Goal: Task Accomplishment & Management: Manage account settings

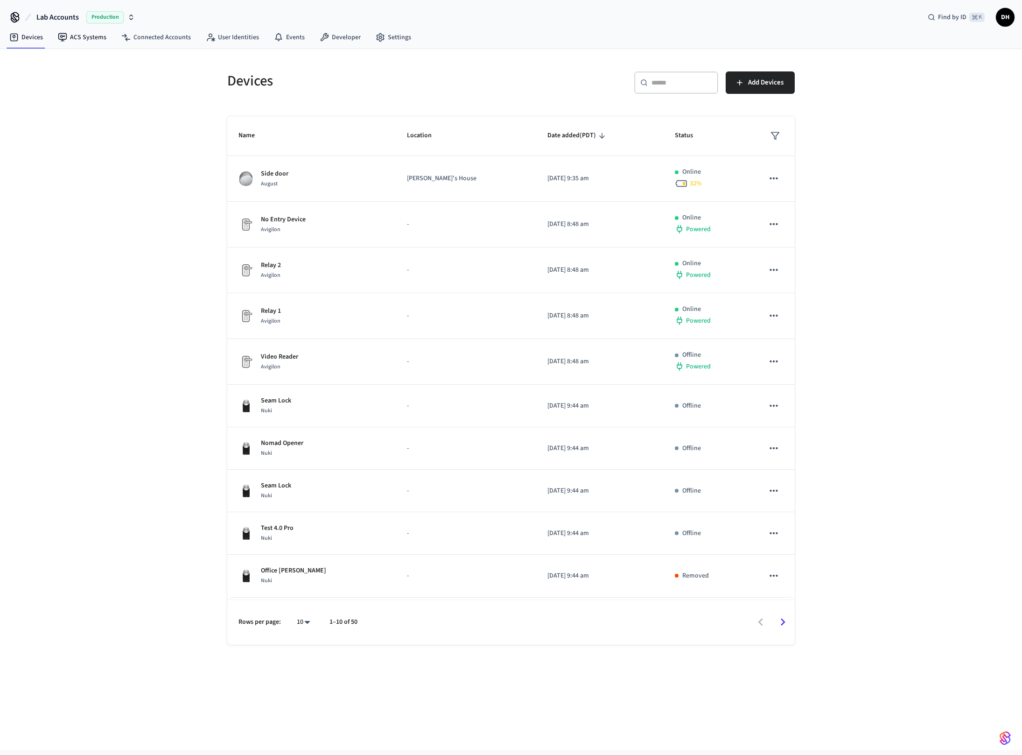
click at [67, 28] on nav "Devices ACS Systems Connected Accounts User Identities Events Developer Settings" at bounding box center [210, 37] width 417 height 21
click at [76, 37] on link "ACS Systems" at bounding box center [81, 37] width 63 height 17
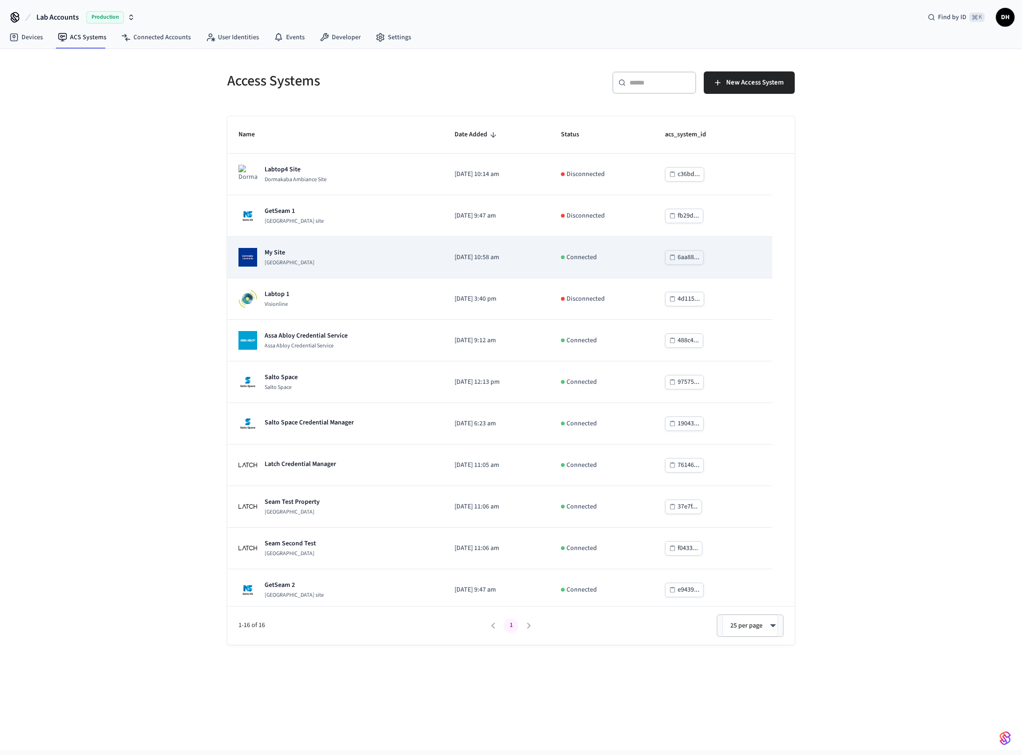
click at [337, 261] on div "My Site Dormakaba Community Site" at bounding box center [336, 257] width 194 height 19
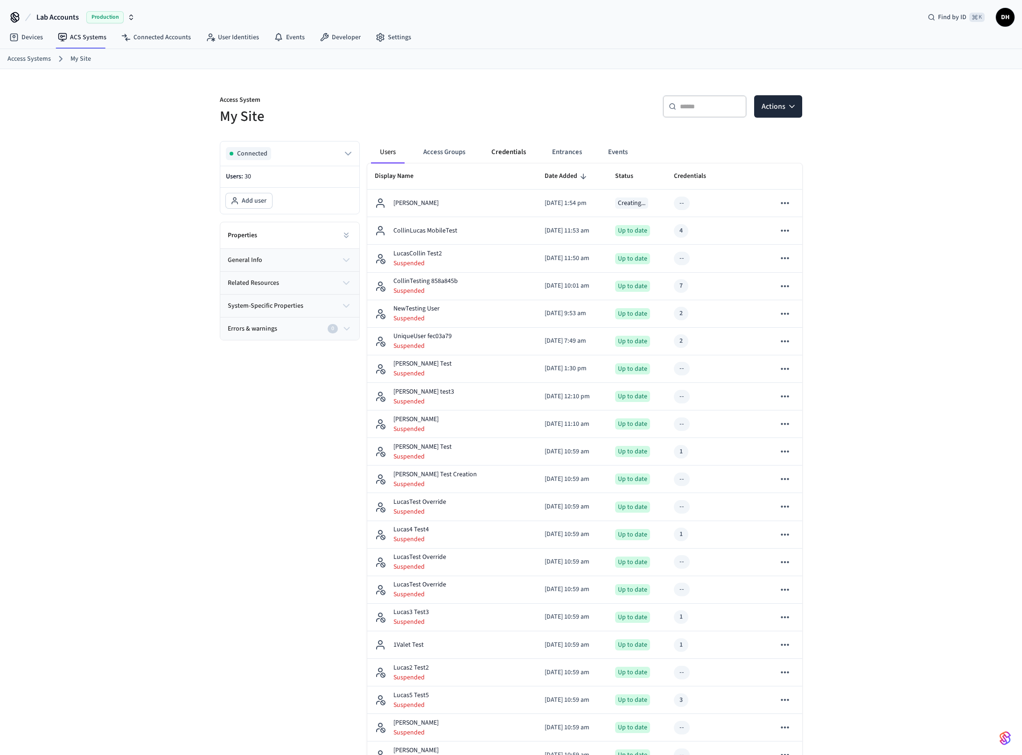
click at [511, 149] on button "Credentials" at bounding box center [508, 152] width 49 height 22
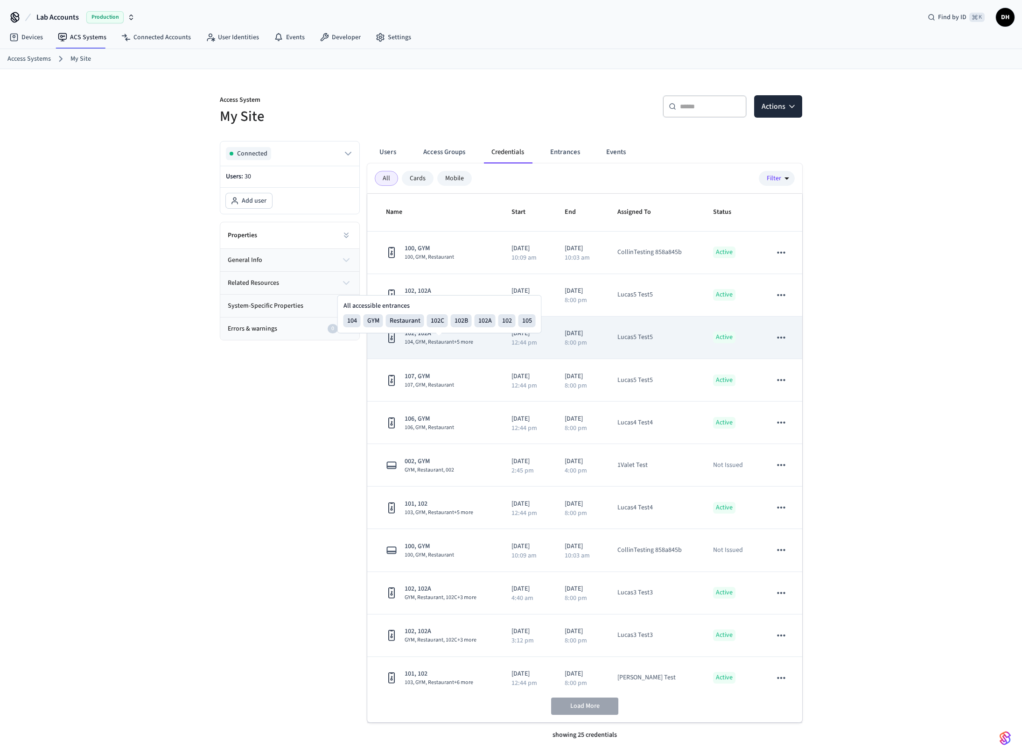
click at [437, 341] on span "104, GYM, Restaurant +5 more" at bounding box center [439, 341] width 69 height 7
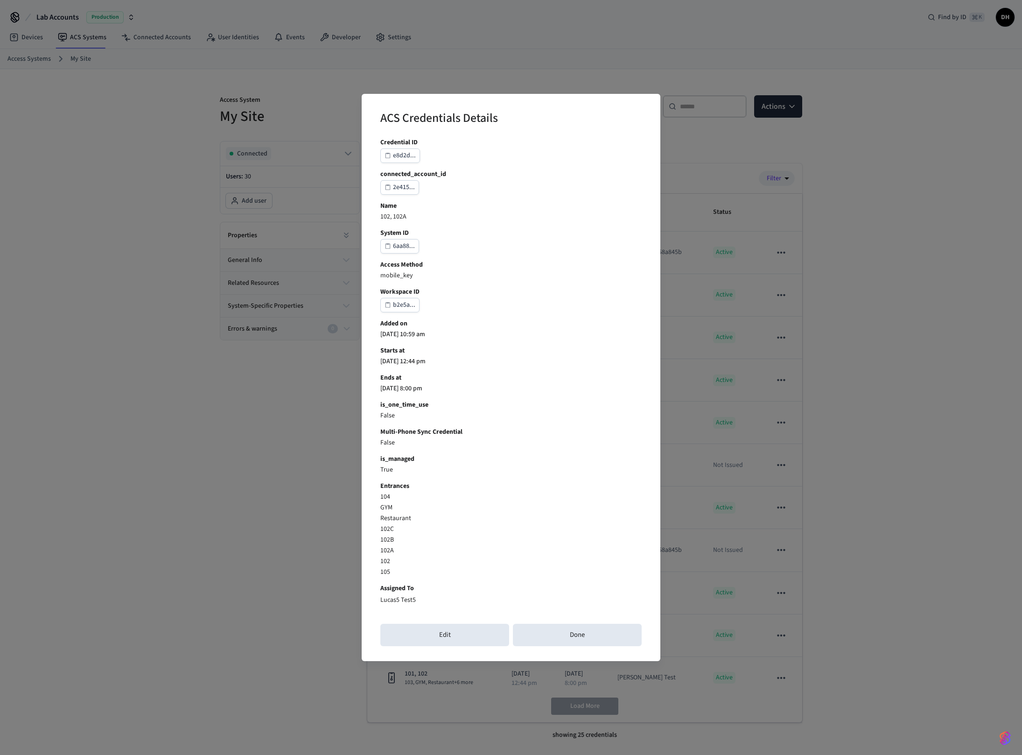
click at [283, 557] on div "ACS Credentials Details Credential ID e8d2d... connected_account_id 2e415... Na…" at bounding box center [511, 377] width 1022 height 755
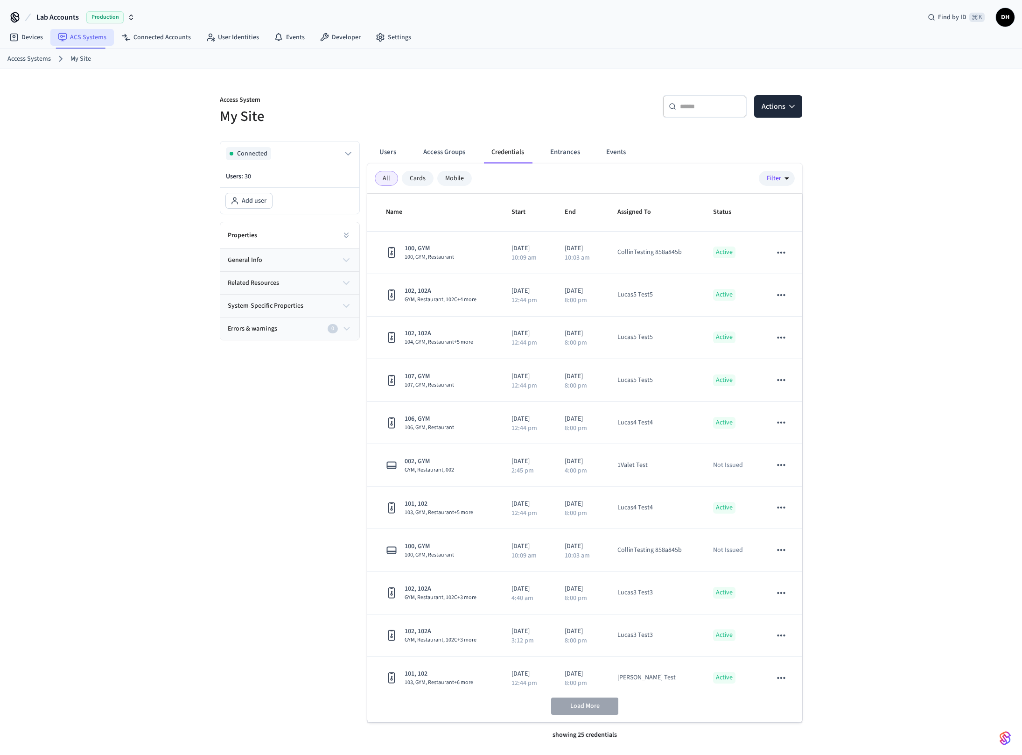
click at [82, 37] on link "ACS Systems" at bounding box center [81, 37] width 63 height 17
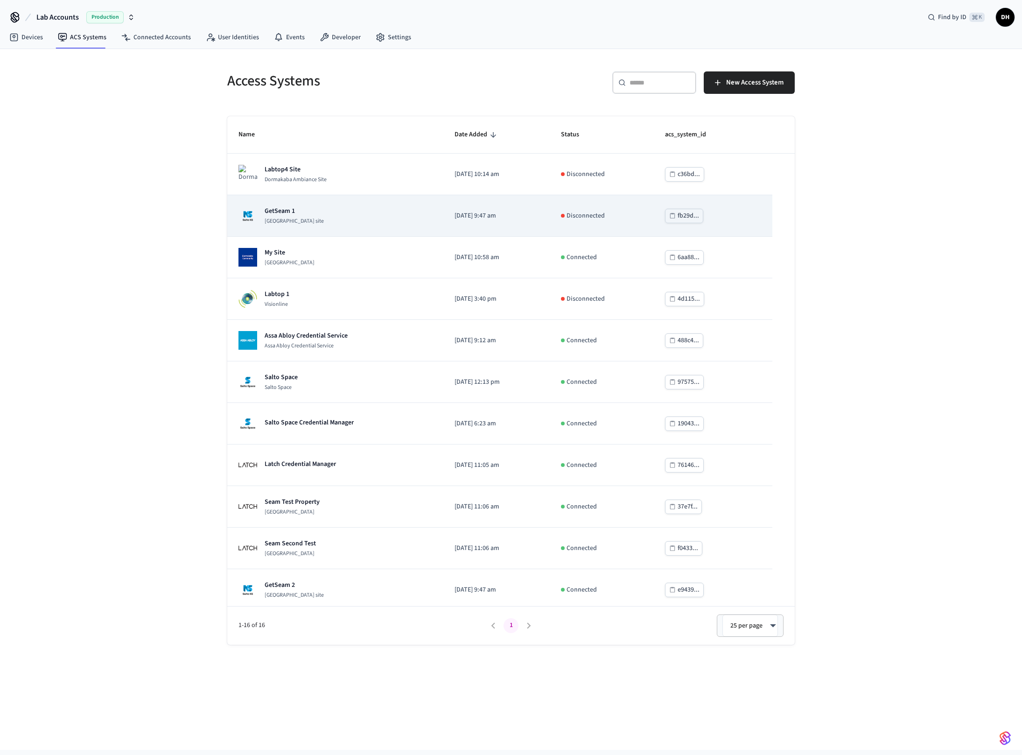
click at [278, 221] on p "Salto KS site" at bounding box center [294, 221] width 59 height 7
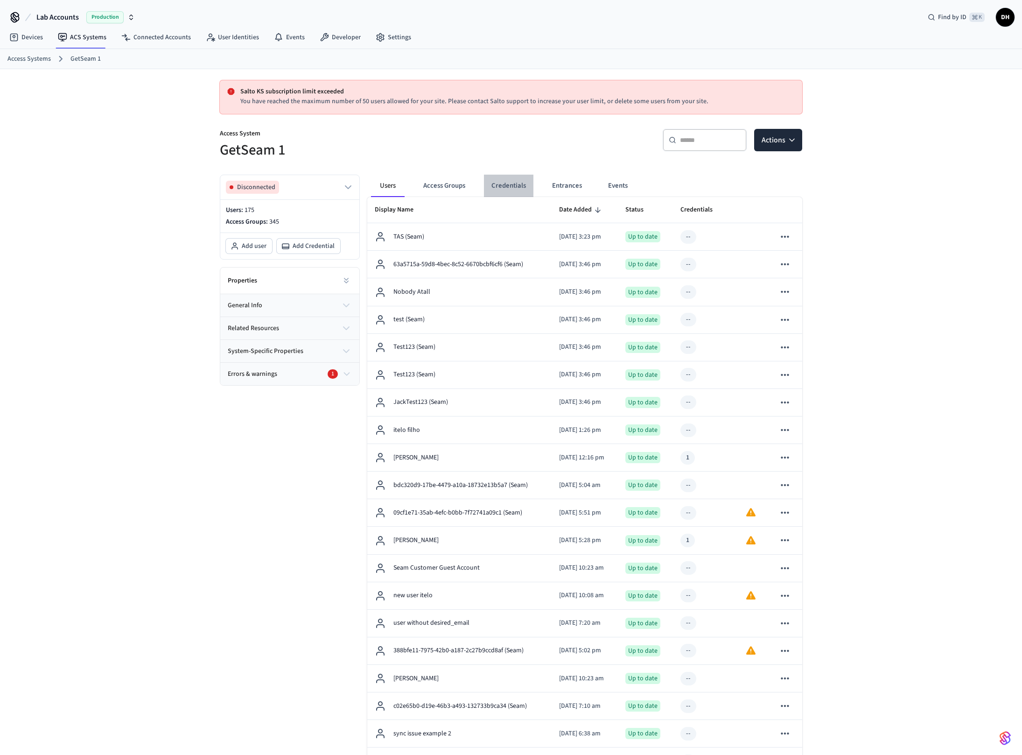
click at [510, 188] on button "Credentials" at bounding box center [508, 186] width 49 height 22
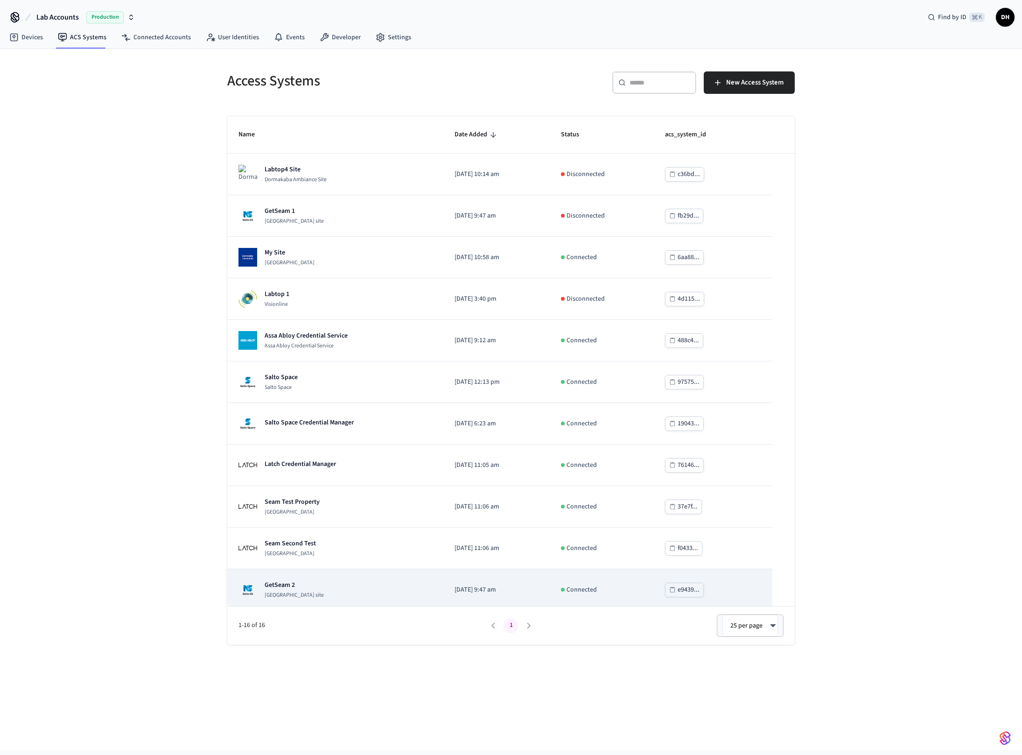
scroll to position [2, 0]
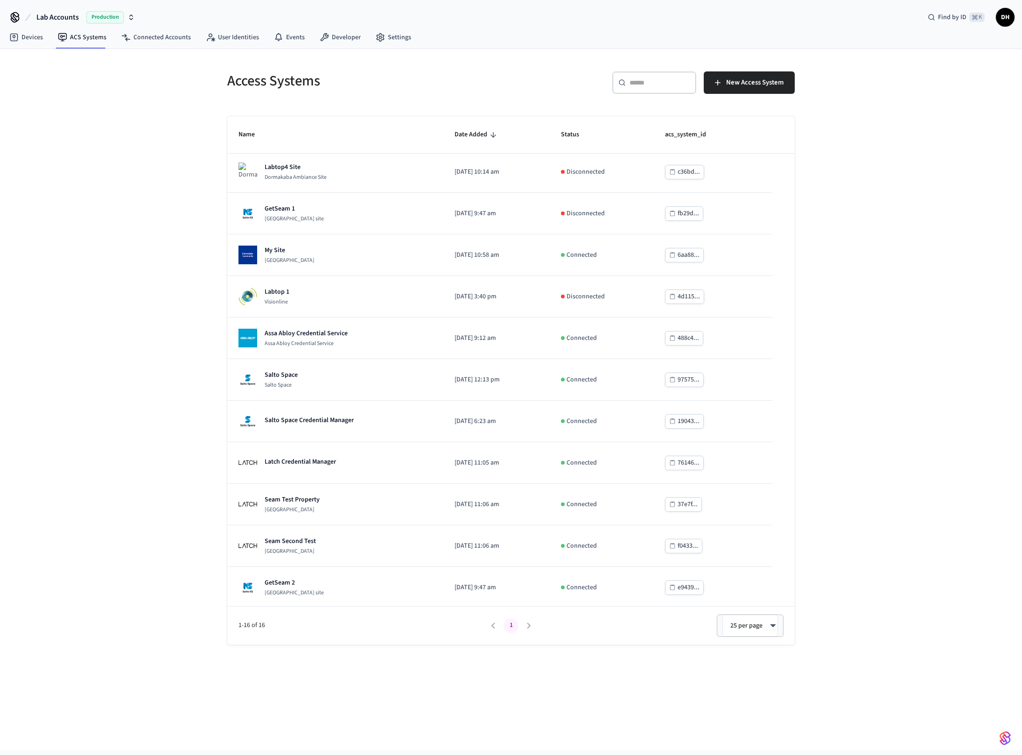
click at [529, 626] on li "pagination navigation" at bounding box center [529, 625] width 18 height 15
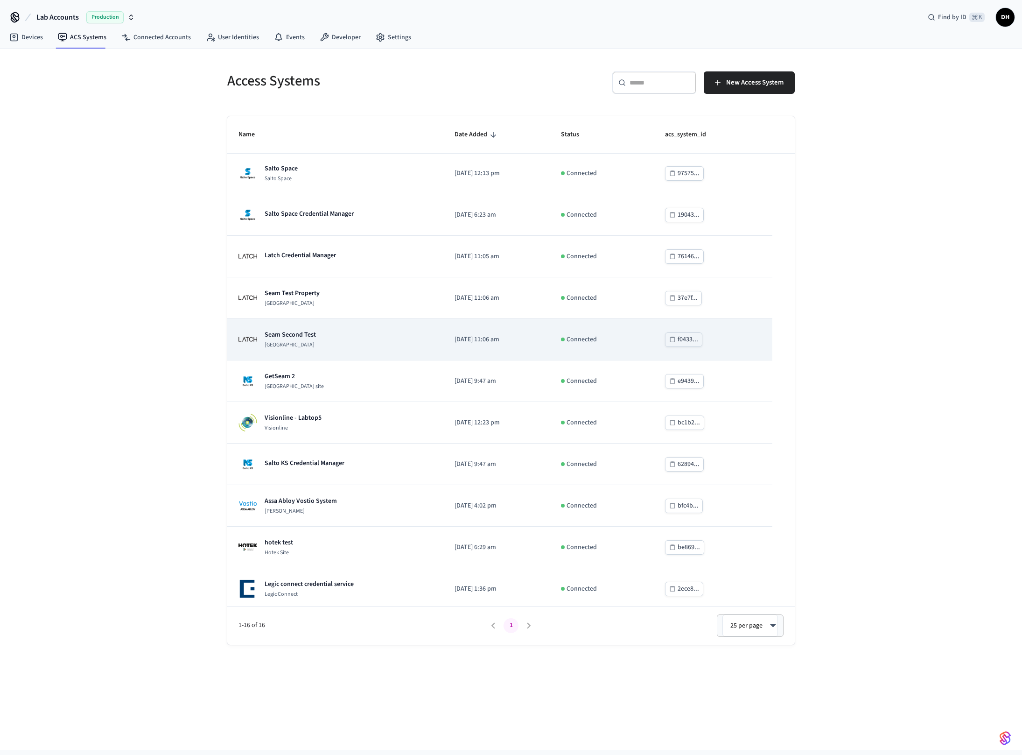
scroll to position [209, 0]
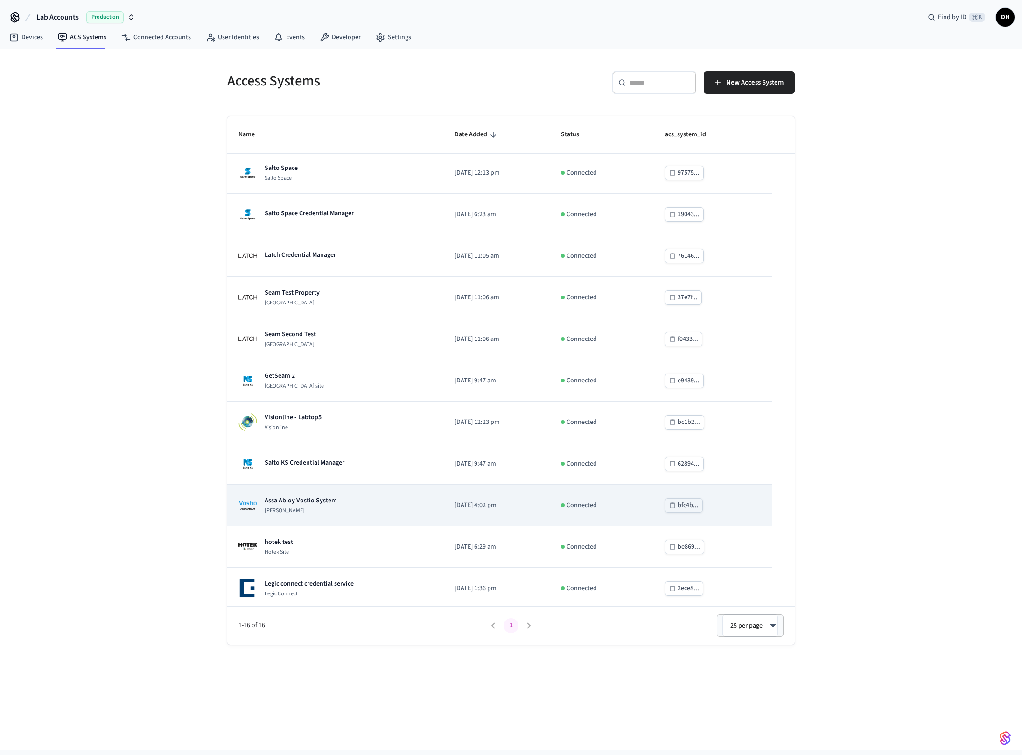
click at [328, 496] on p "Assa Abloy Vostio System" at bounding box center [301, 500] width 72 height 9
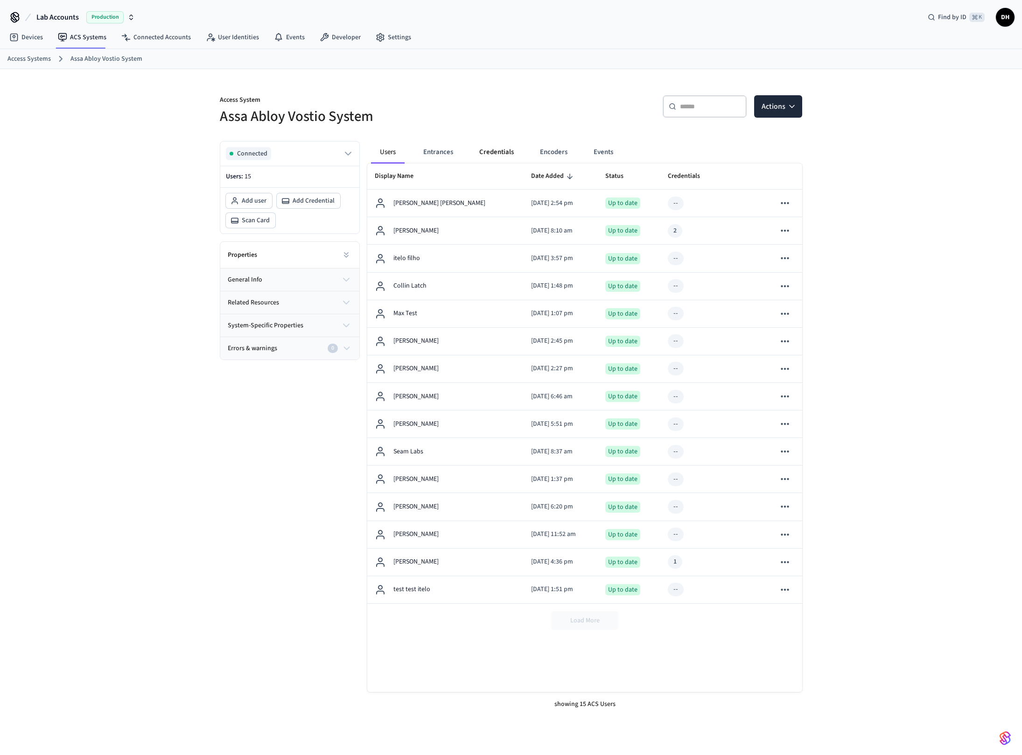
click at [499, 150] on button "Credentials" at bounding box center [496, 152] width 49 height 22
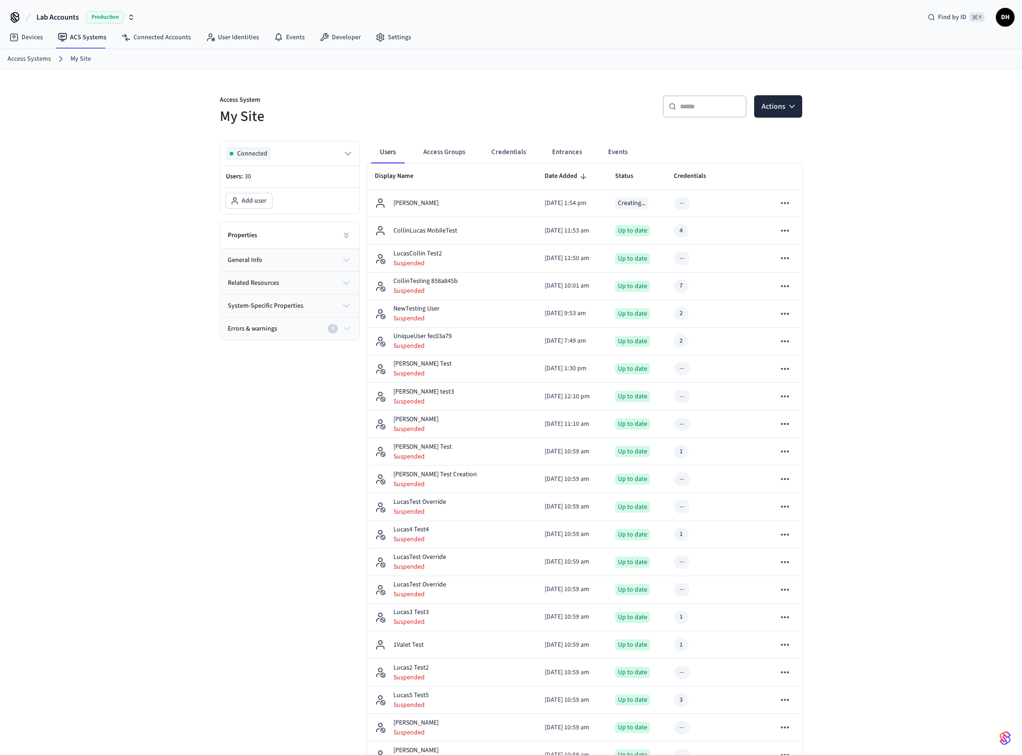
click at [935, 229] on div "Access System My Site ​ ​ Actions Connected Users: 30 Add user Properties gener…" at bounding box center [511, 572] width 1022 height 1007
click at [502, 152] on button "Credentials" at bounding box center [508, 152] width 49 height 22
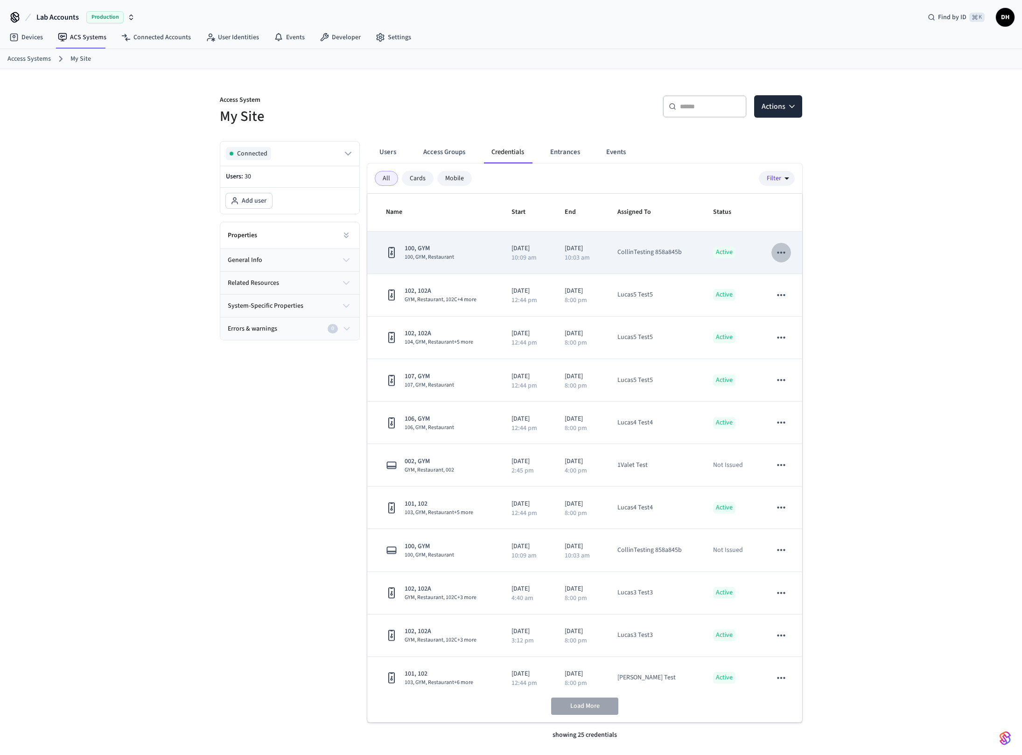
click at [787, 251] on icon "sticky table" at bounding box center [781, 253] width 12 height 12
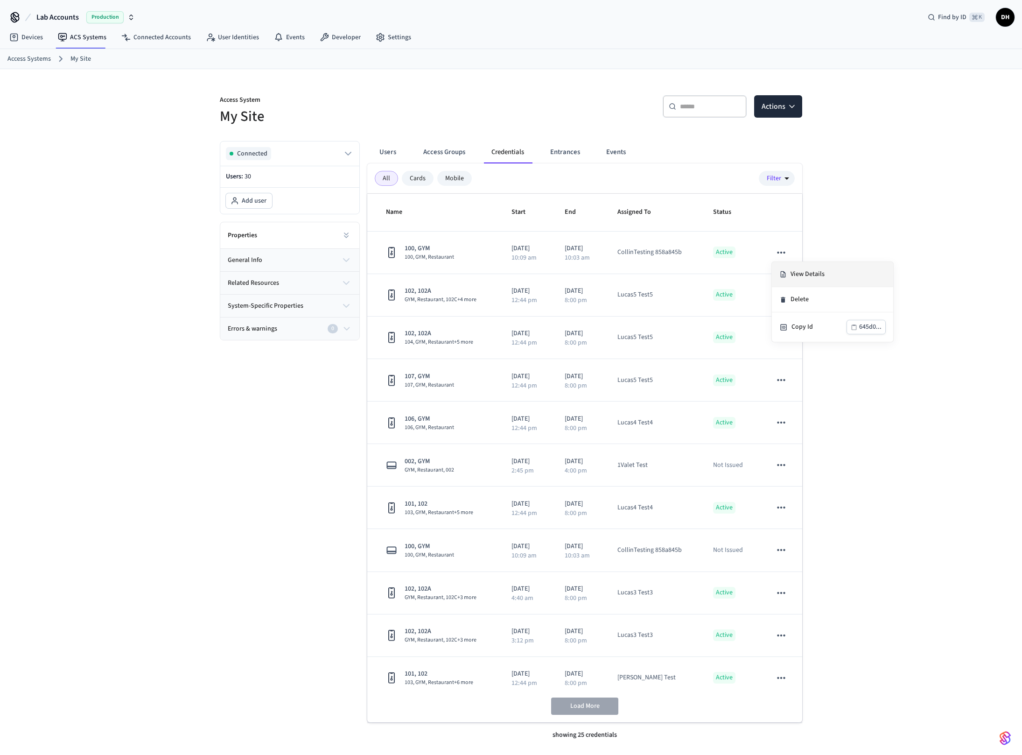
click at [799, 268] on li "View Details" at bounding box center [832, 274] width 121 height 25
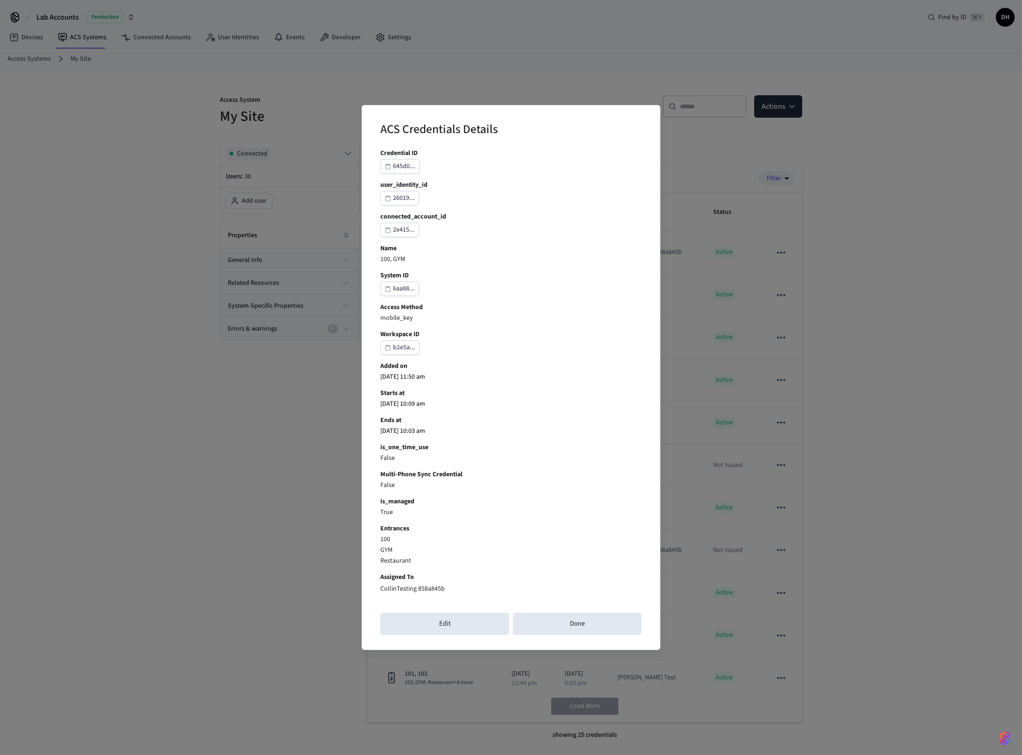
click at [954, 232] on div "ACS Credentials Details Credential ID 645d0... user_identity_id 26019... connec…" at bounding box center [511, 377] width 1022 height 755
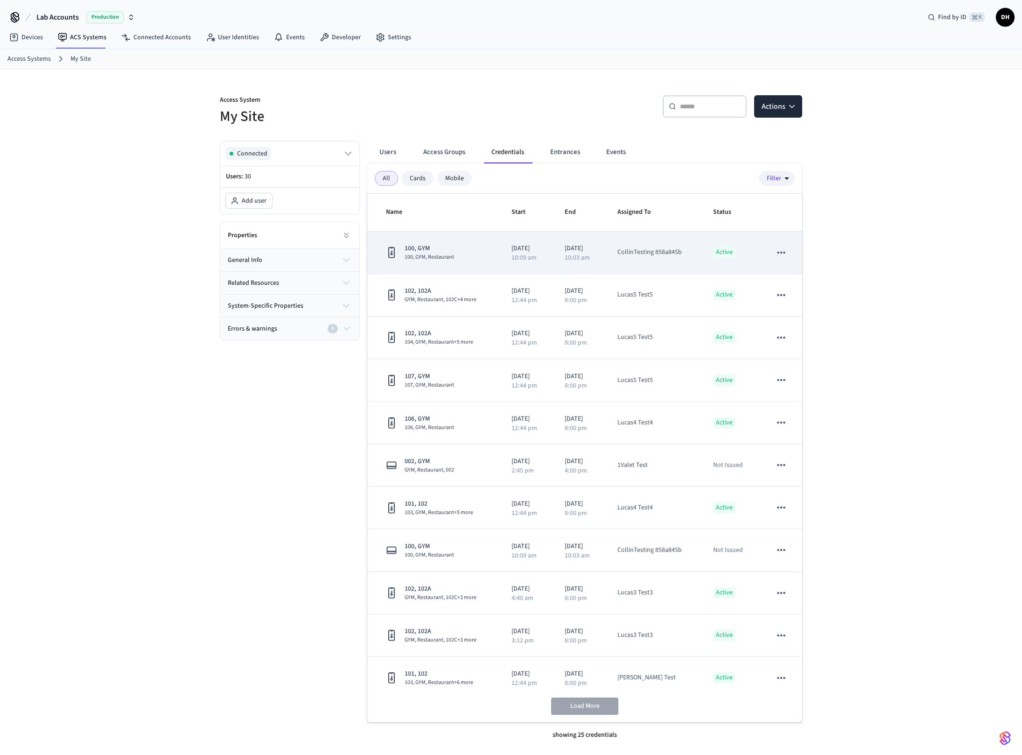
click at [659, 252] on div "CollinTesting 858a845b" at bounding box center [650, 252] width 64 height 10
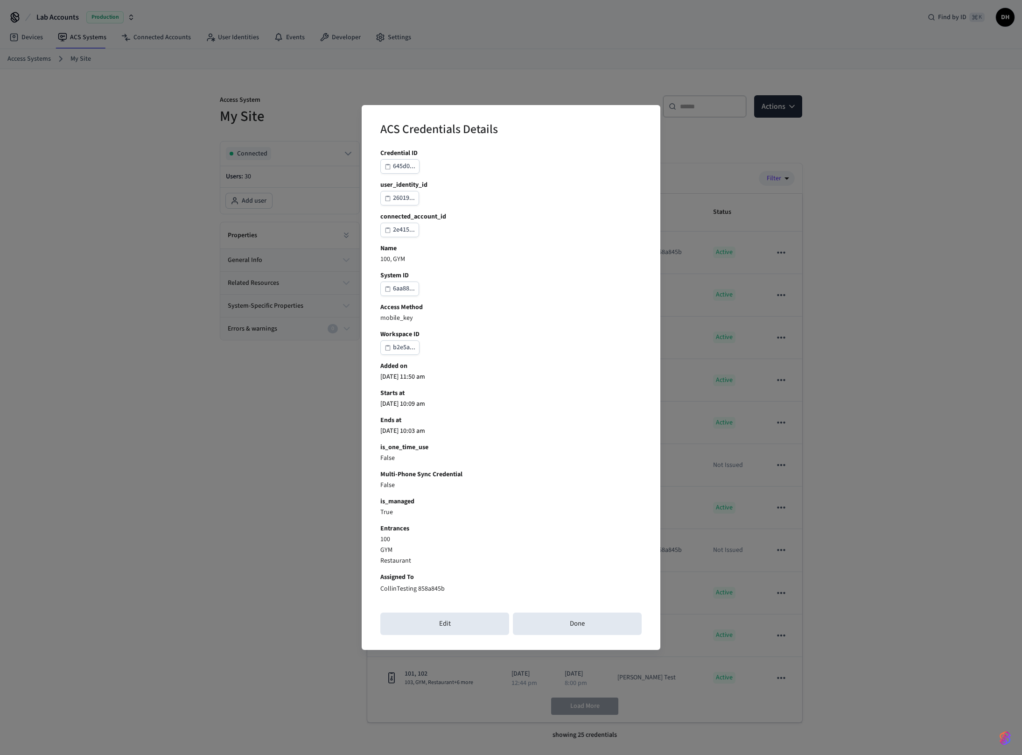
click at [433, 582] on div "CollinTesting 858a845b" at bounding box center [511, 588] width 261 height 12
click at [430, 590] on p "CollinTesting 858a845b" at bounding box center [413, 589] width 64 height 10
click at [608, 631] on button "Done" at bounding box center [577, 624] width 129 height 22
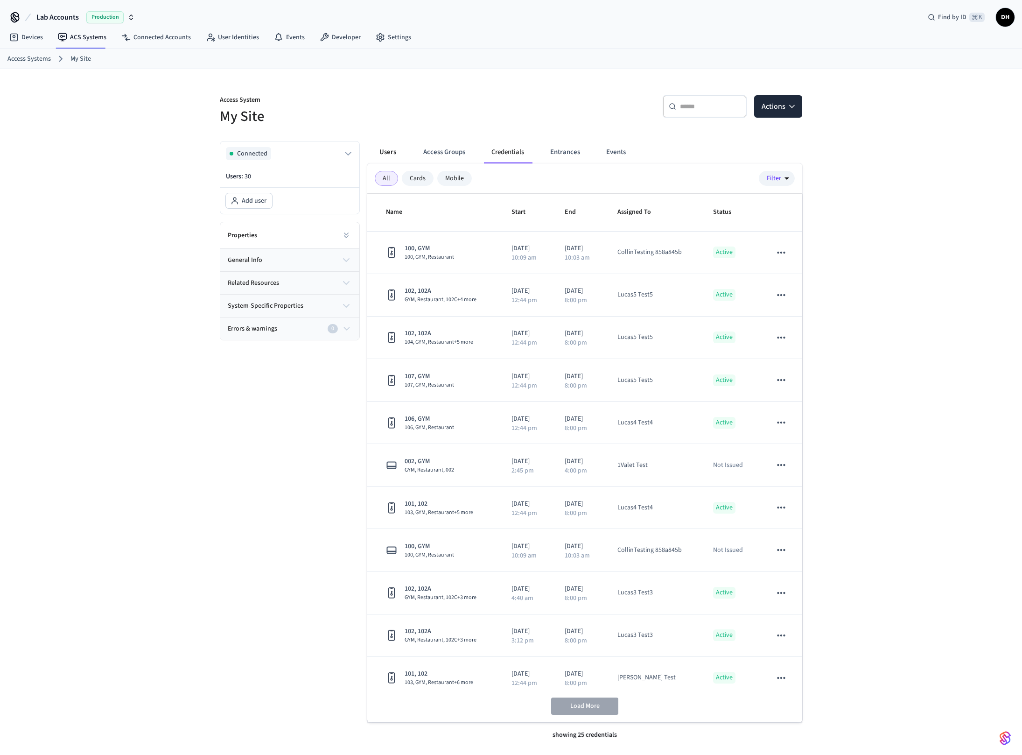
click at [393, 153] on button "Users" at bounding box center [388, 152] width 34 height 22
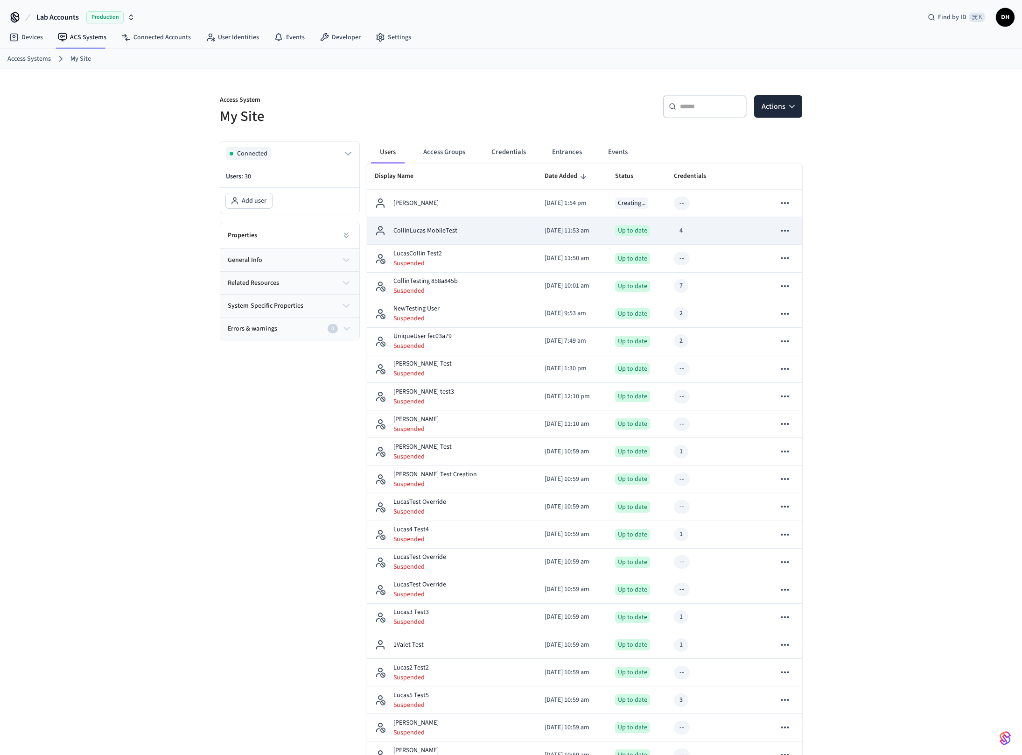
click at [442, 233] on p "CollinLucas MobileTest" at bounding box center [426, 231] width 64 height 10
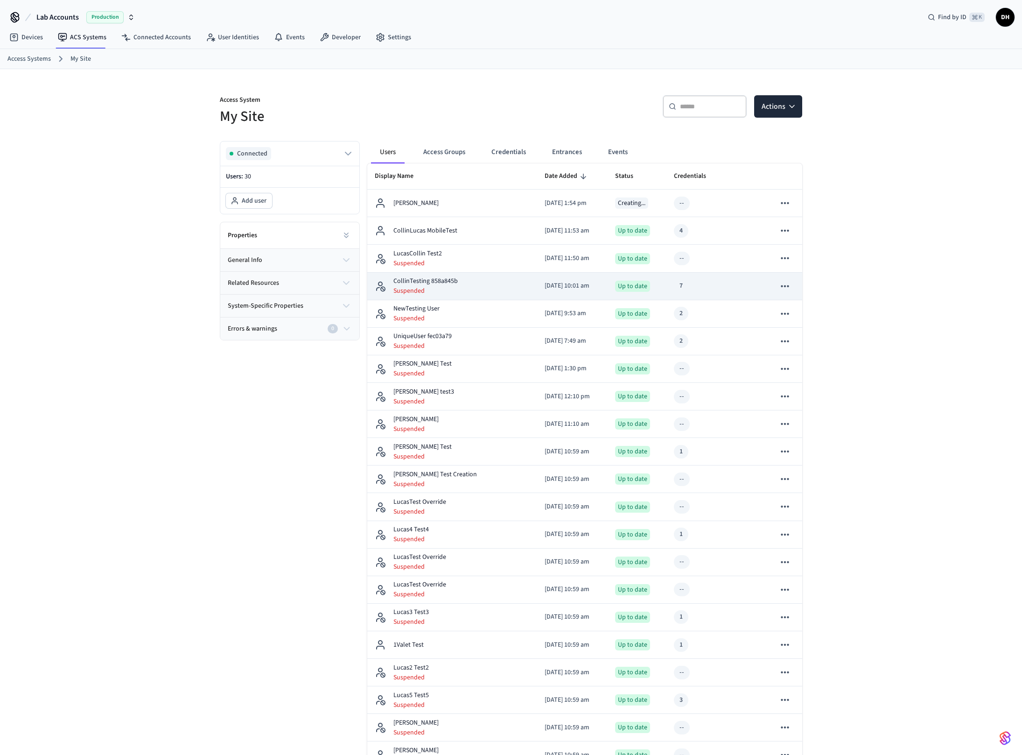
click at [435, 280] on p "CollinTesting 858a845b" at bounding box center [426, 281] width 64 height 10
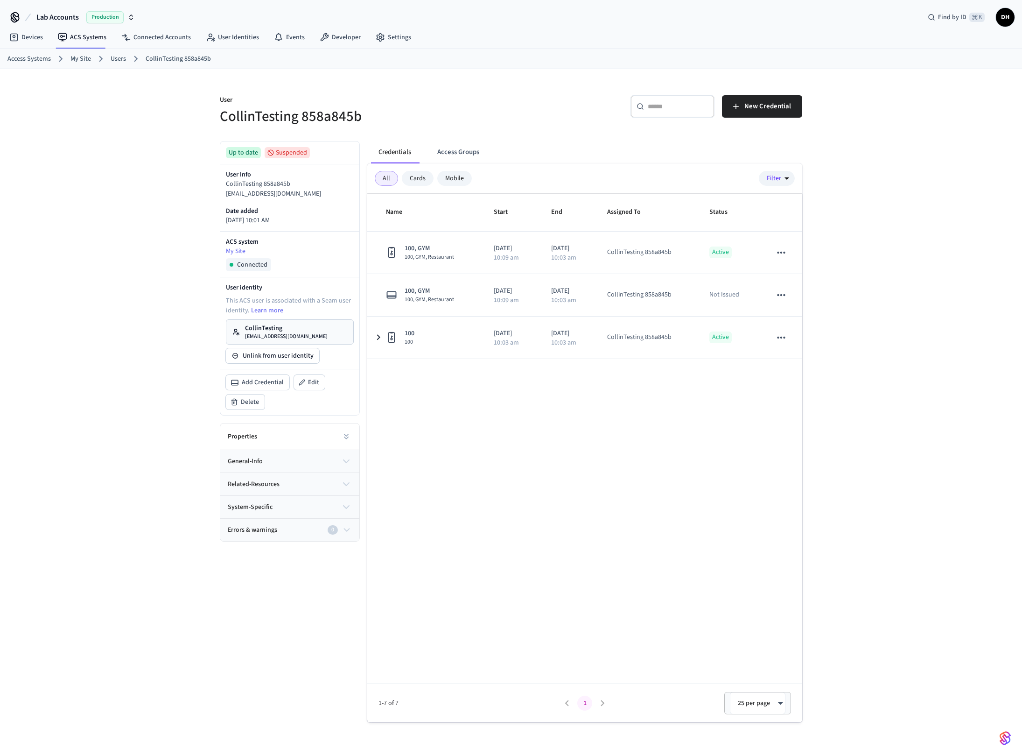
click at [77, 56] on link "My Site" at bounding box center [80, 59] width 21 height 10
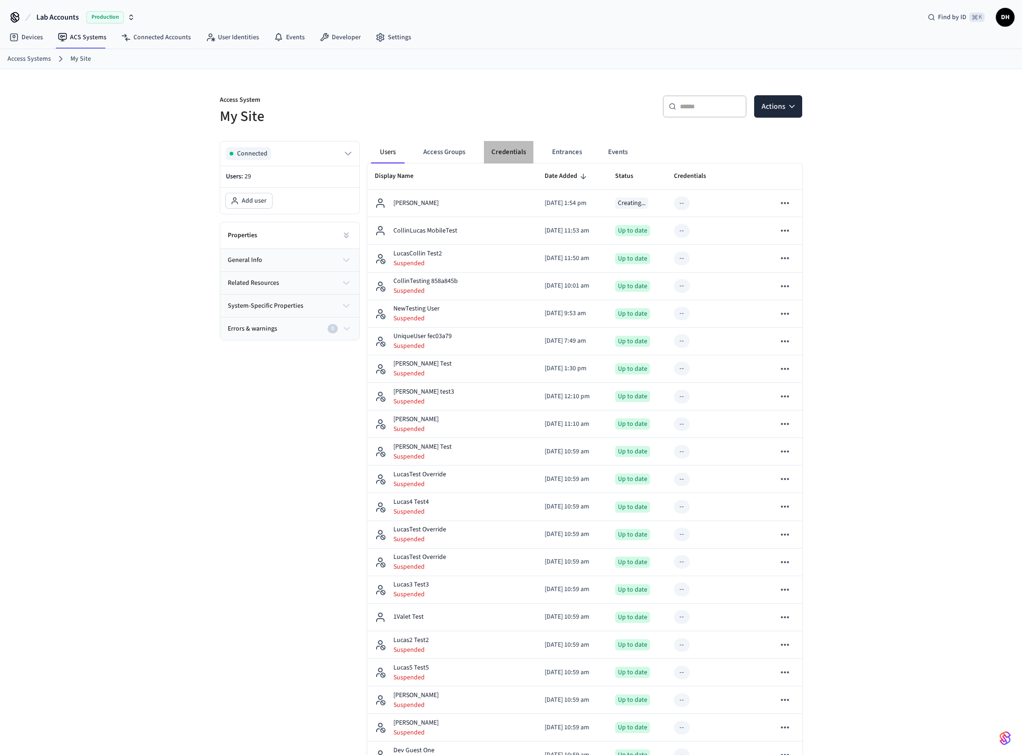
click at [506, 155] on button "Credentials" at bounding box center [508, 152] width 49 height 22
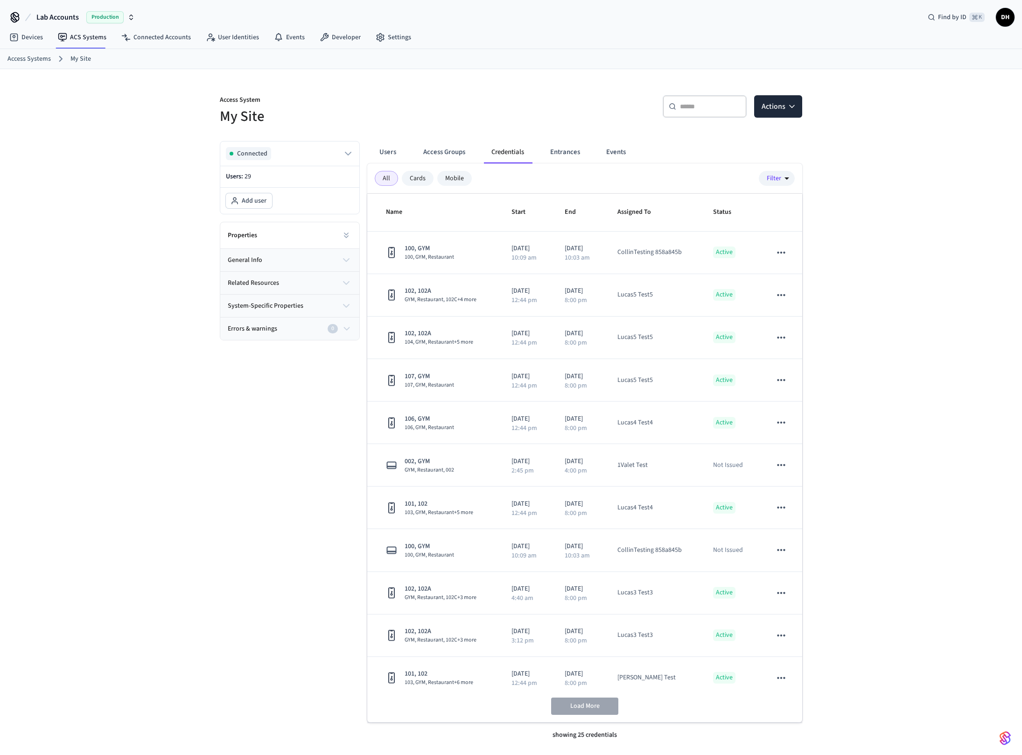
click at [907, 280] on div "Access System My Site ​ ​ Actions Connected Users: 29 Add user Properties gener…" at bounding box center [511, 419] width 1022 height 701
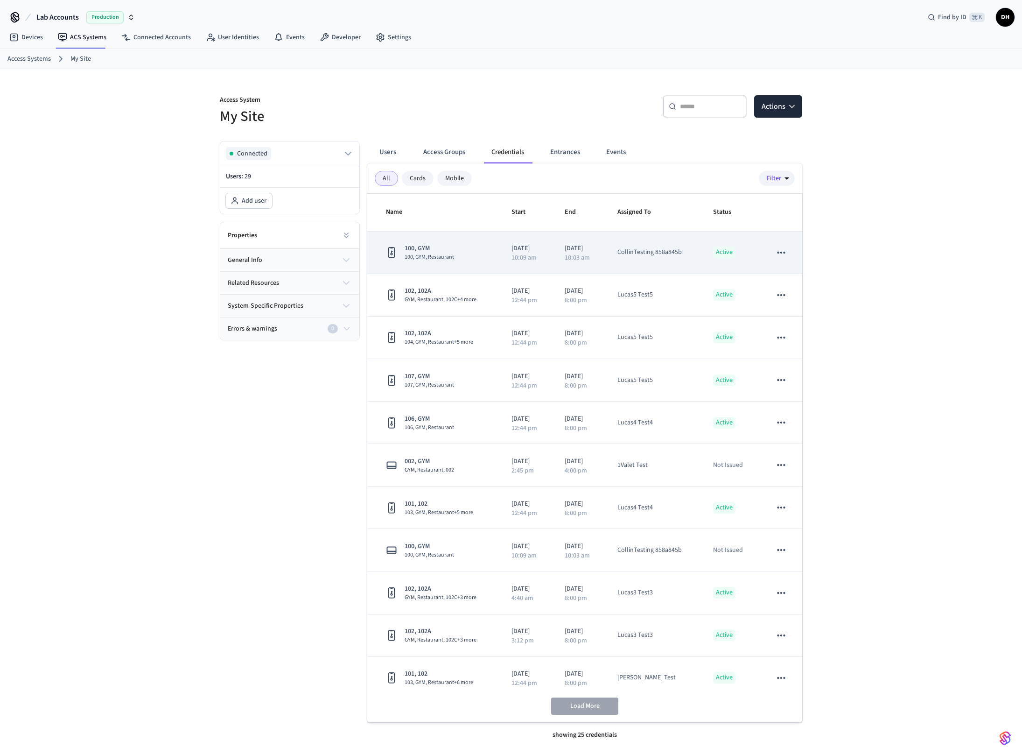
click at [786, 247] on icon "sticky table" at bounding box center [781, 253] width 12 height 12
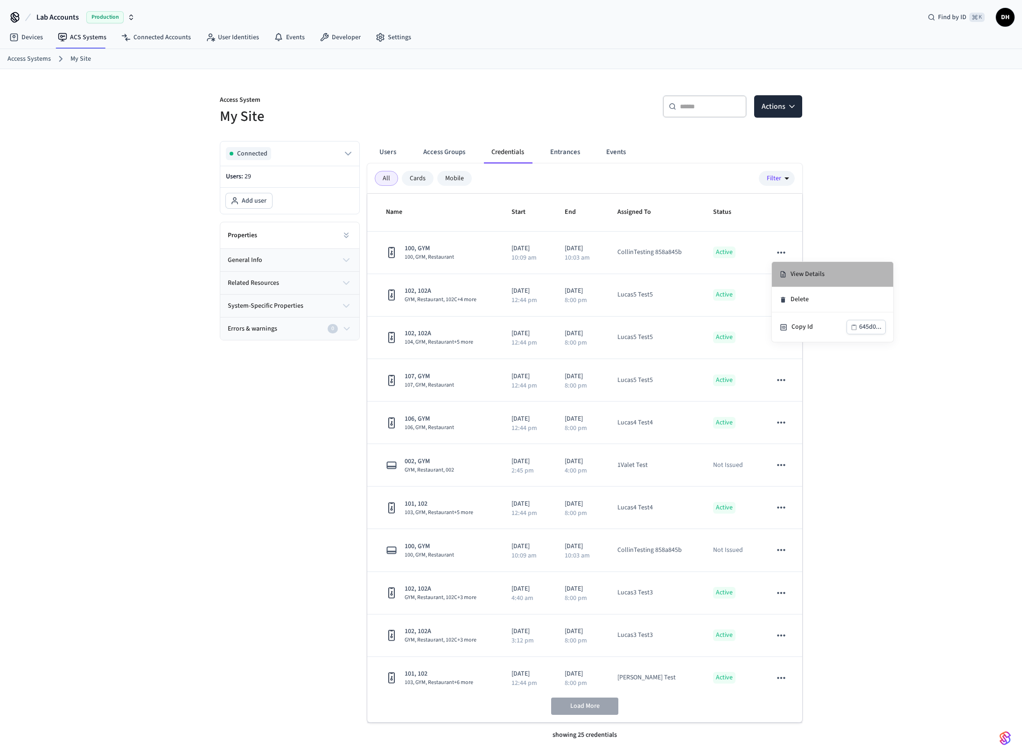
click at [813, 279] on li "View Details" at bounding box center [832, 274] width 121 height 25
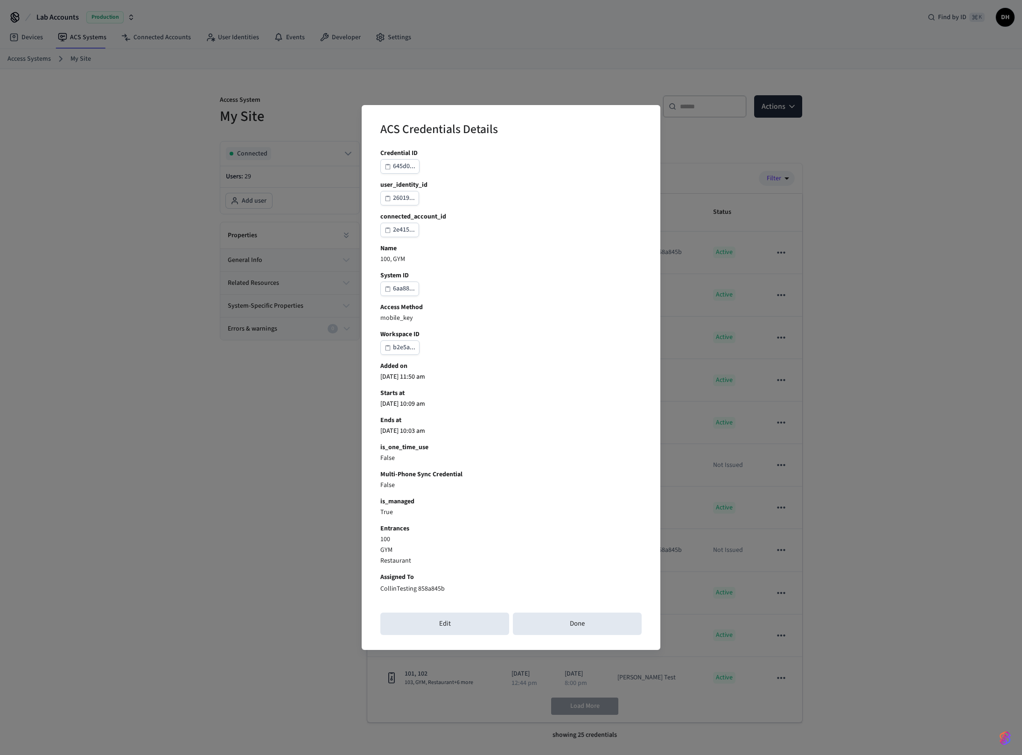
click at [203, 352] on div "ACS Credentials Details Credential ID 645d0... user_identity_id 26019... connec…" at bounding box center [511, 377] width 1022 height 755
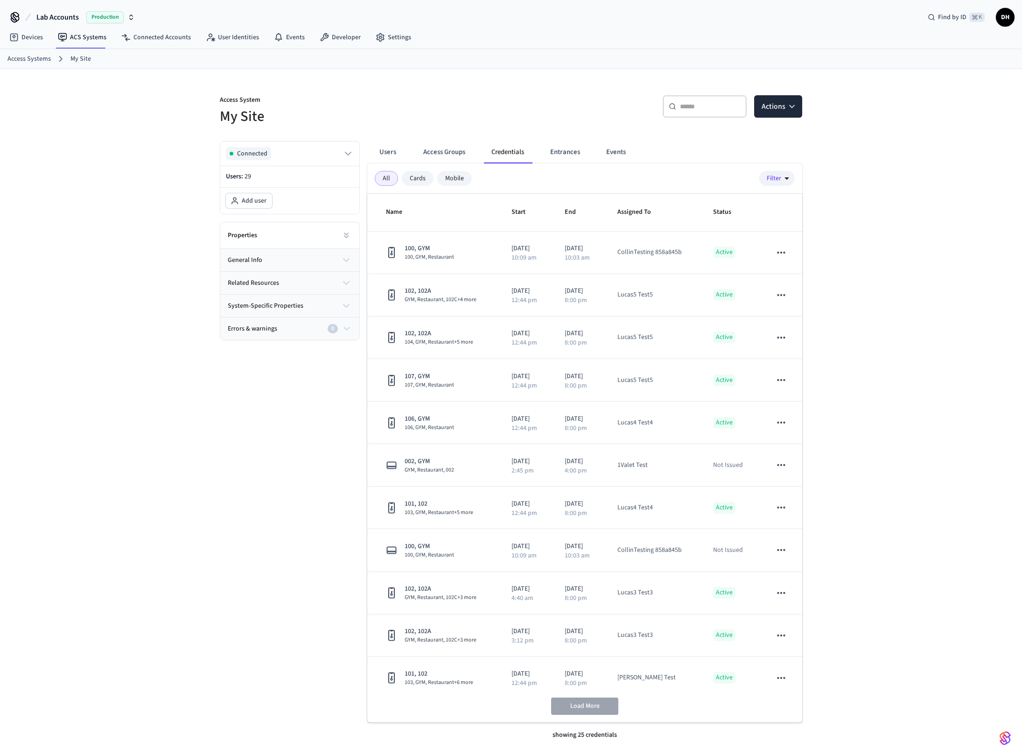
click at [128, 19] on icon "button" at bounding box center [130, 17] width 7 height 7
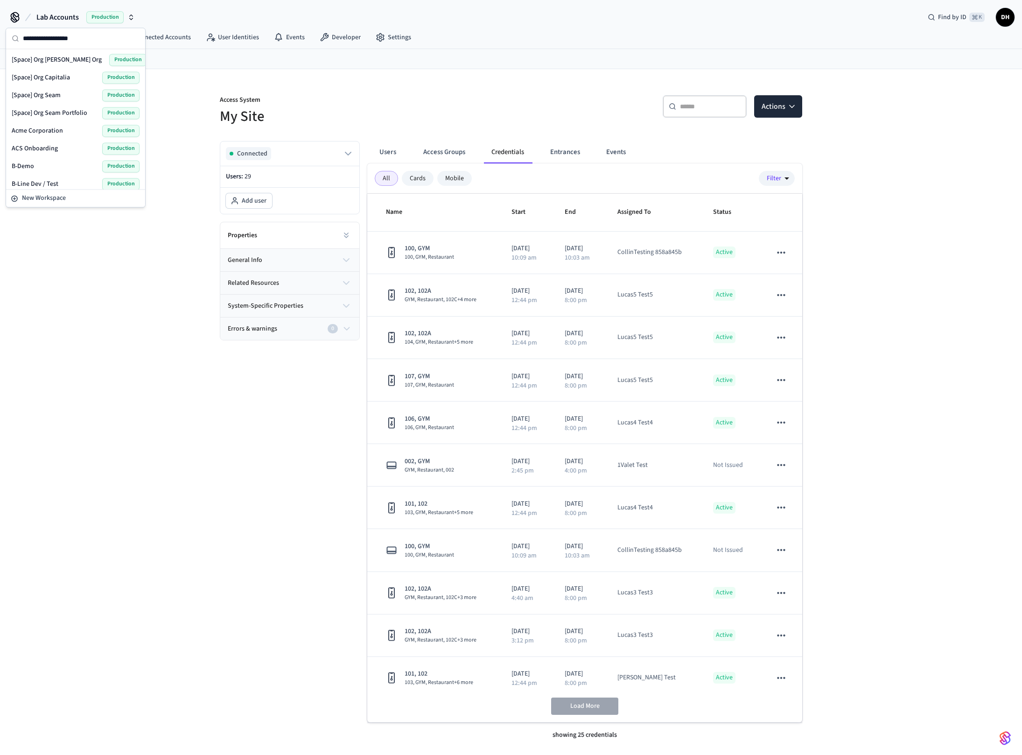
scroll to position [178, 0]
click at [56, 203] on button "New Workspace" at bounding box center [75, 197] width 137 height 15
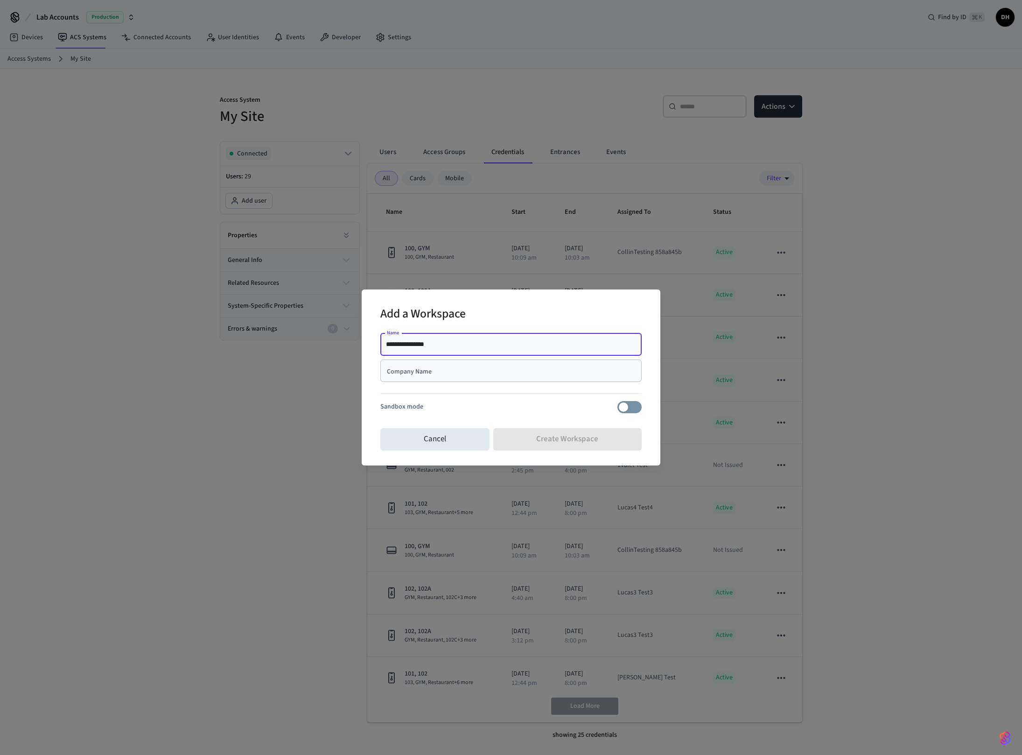
type input "**********"
click at [411, 374] on input "Company Name" at bounding box center [511, 370] width 250 height 9
type input "********"
click at [600, 445] on button "Create Workspace" at bounding box center [567, 439] width 149 height 22
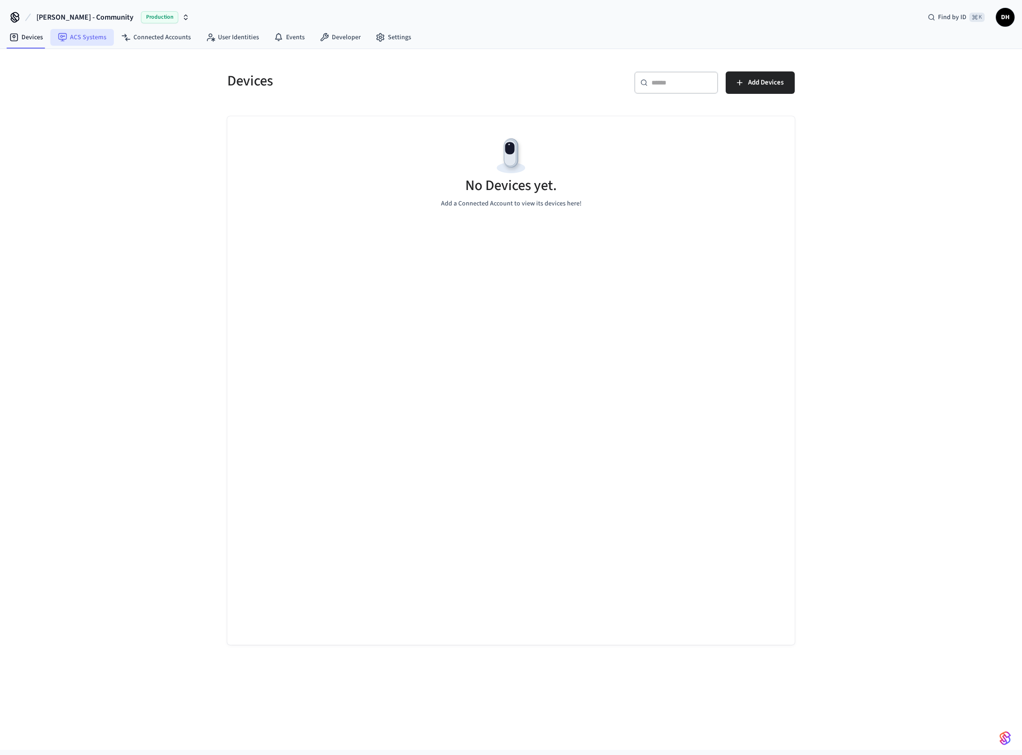
click at [85, 42] on link "ACS Systems" at bounding box center [81, 37] width 63 height 17
click at [741, 87] on span "New Access System" at bounding box center [754, 83] width 57 height 12
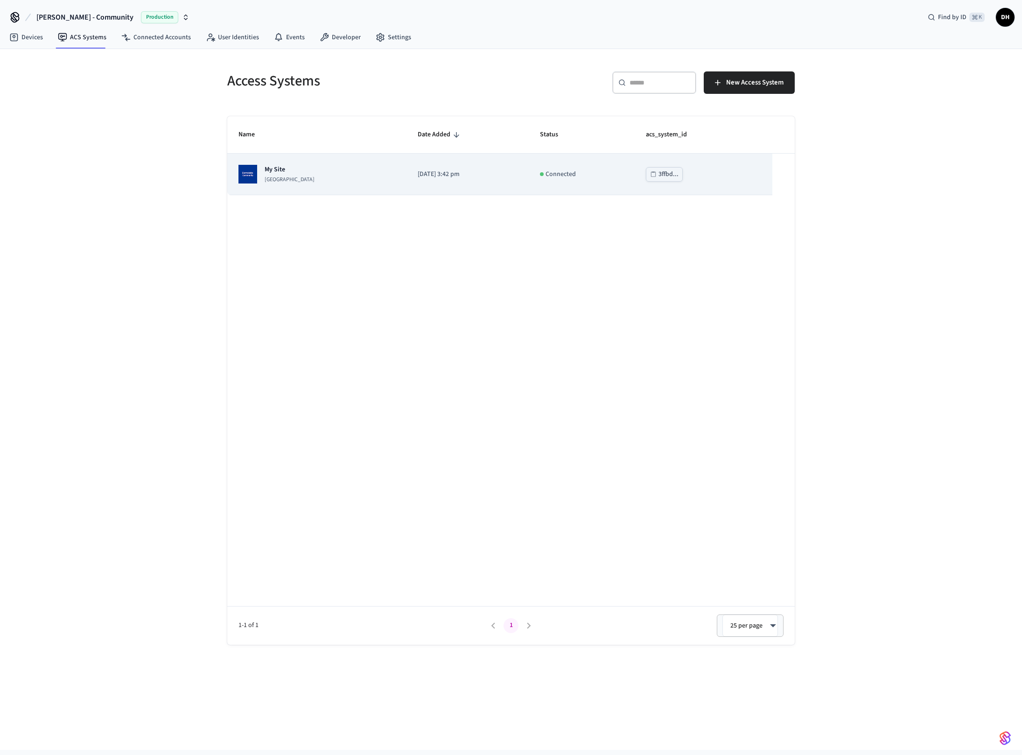
click at [337, 175] on div "My Site Dormakaba Community Site" at bounding box center [317, 174] width 157 height 19
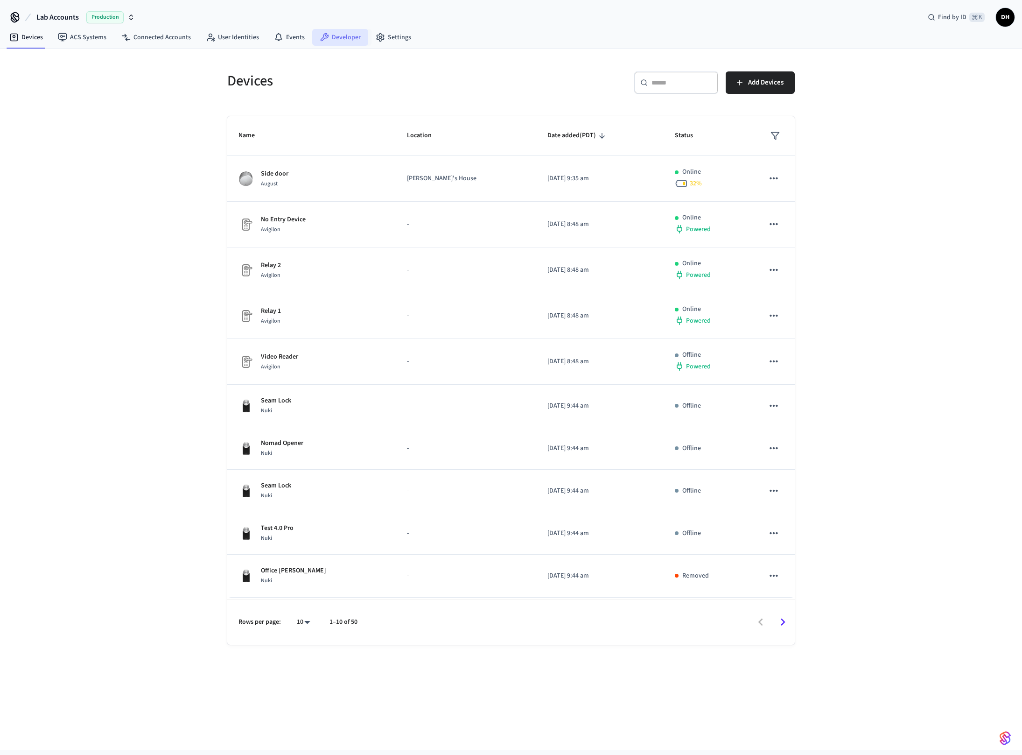
click at [335, 36] on link "Developer" at bounding box center [340, 37] width 56 height 17
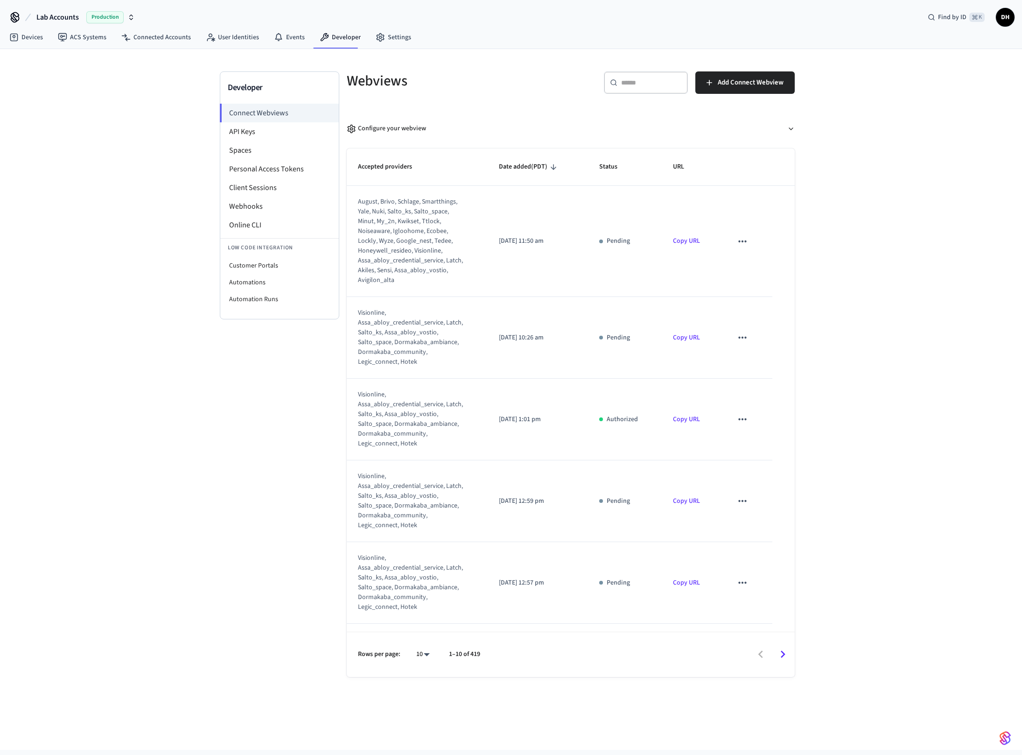
click at [66, 16] on span "Lab Accounts" at bounding box center [57, 17] width 42 height 11
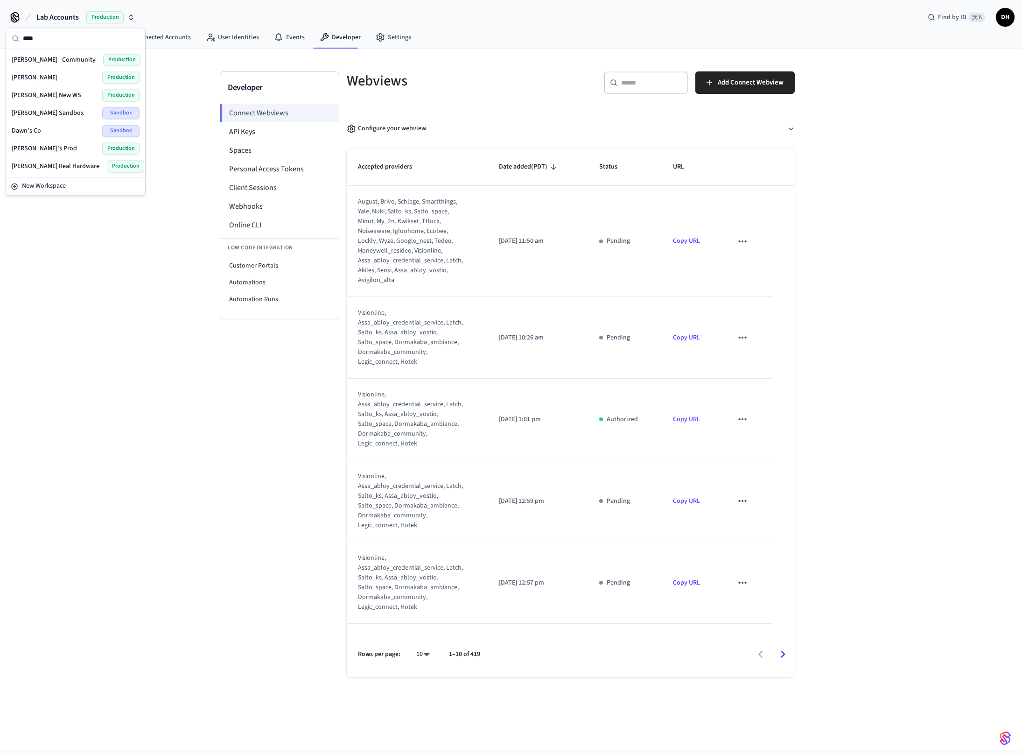
type input "****"
click at [49, 55] on span "Dawn - Community" at bounding box center [54, 59] width 84 height 9
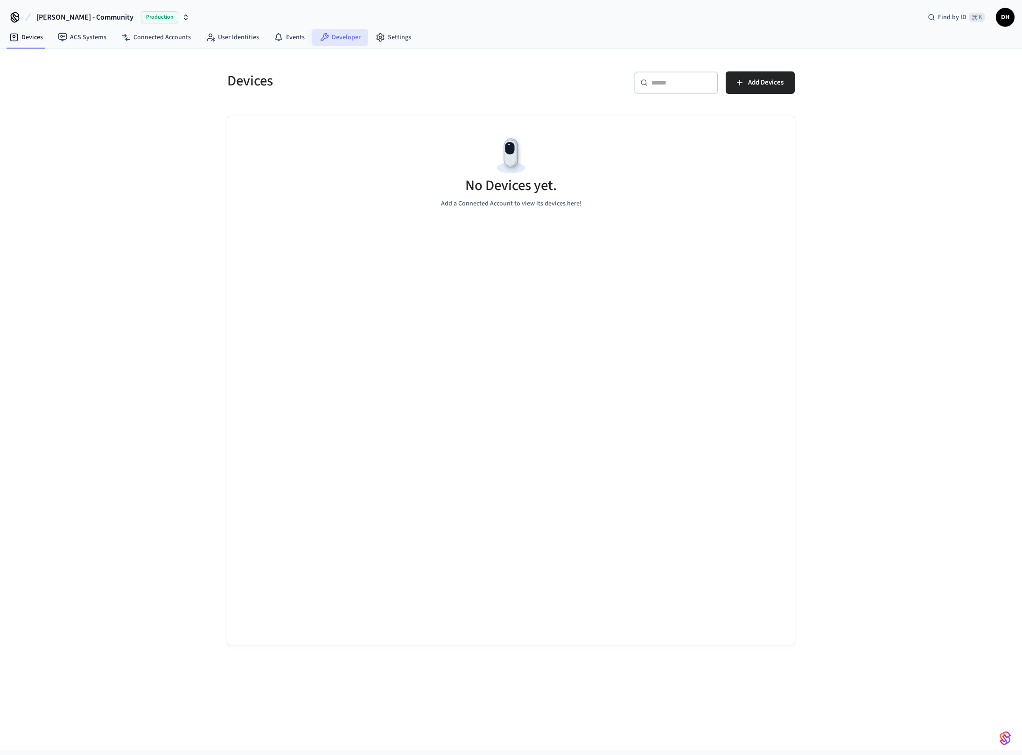
click at [343, 35] on link "Developer" at bounding box center [340, 37] width 56 height 17
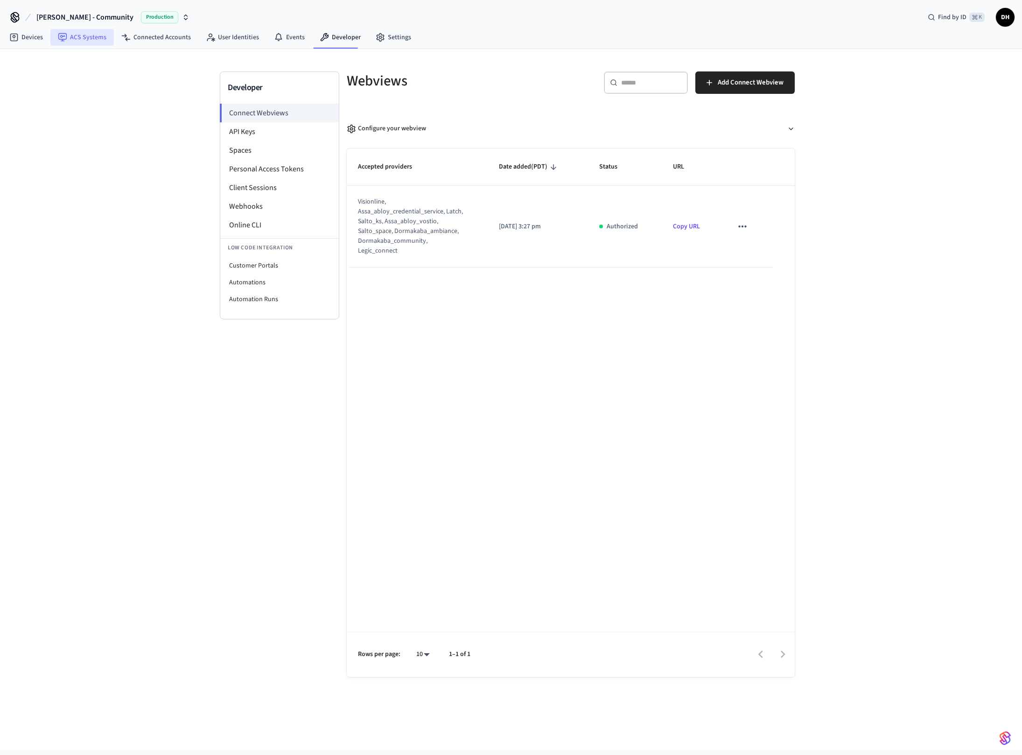
click at [93, 41] on link "ACS Systems" at bounding box center [81, 37] width 63 height 17
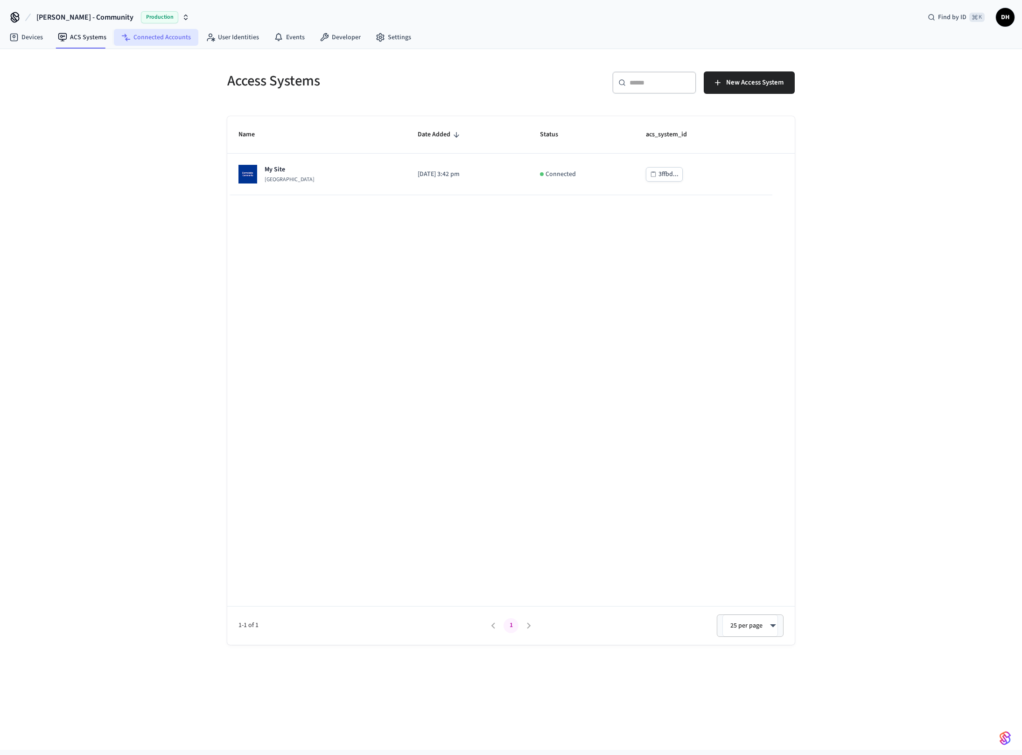
click at [134, 32] on link "Connected Accounts" at bounding box center [156, 37] width 85 height 17
click at [82, 38] on link "ACS Systems" at bounding box center [81, 37] width 63 height 17
click at [740, 76] on button "New Access System" at bounding box center [749, 82] width 91 height 22
click at [754, 82] on span "New Access System" at bounding box center [754, 83] width 57 height 12
click at [739, 85] on span "New Access System" at bounding box center [754, 83] width 57 height 12
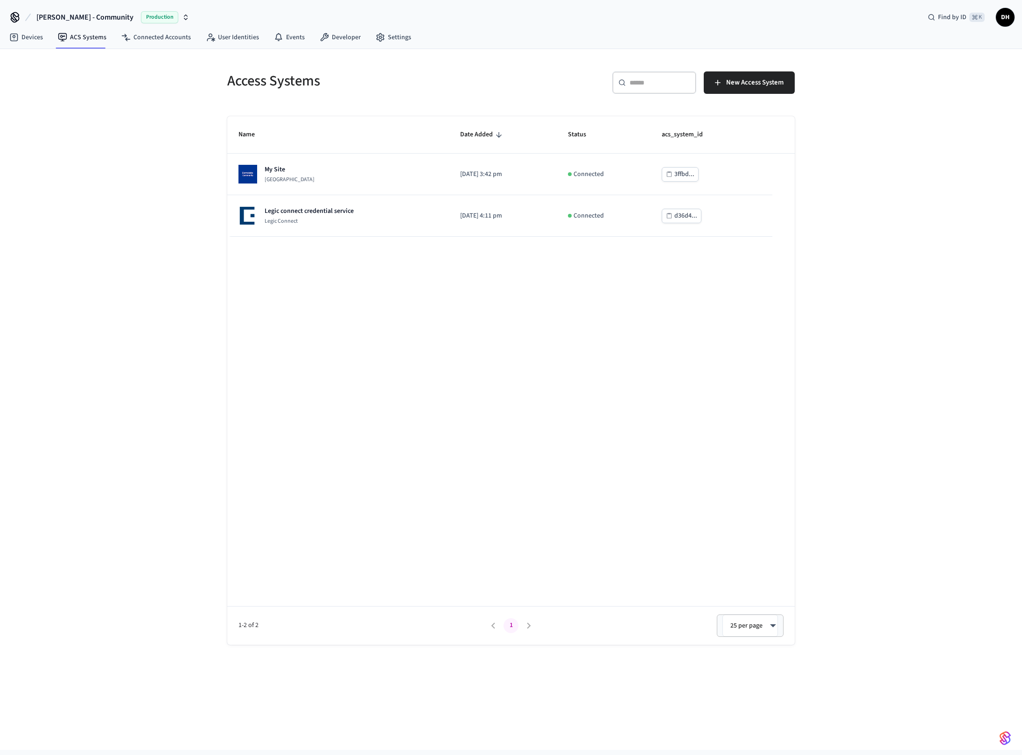
click at [377, 249] on div "Name Date Added Status acs_system_id My Site Dormakaba Community Site 2025/09/0…" at bounding box center [511, 380] width 568 height 529
click at [163, 40] on link "Connected Accounts" at bounding box center [156, 37] width 85 height 17
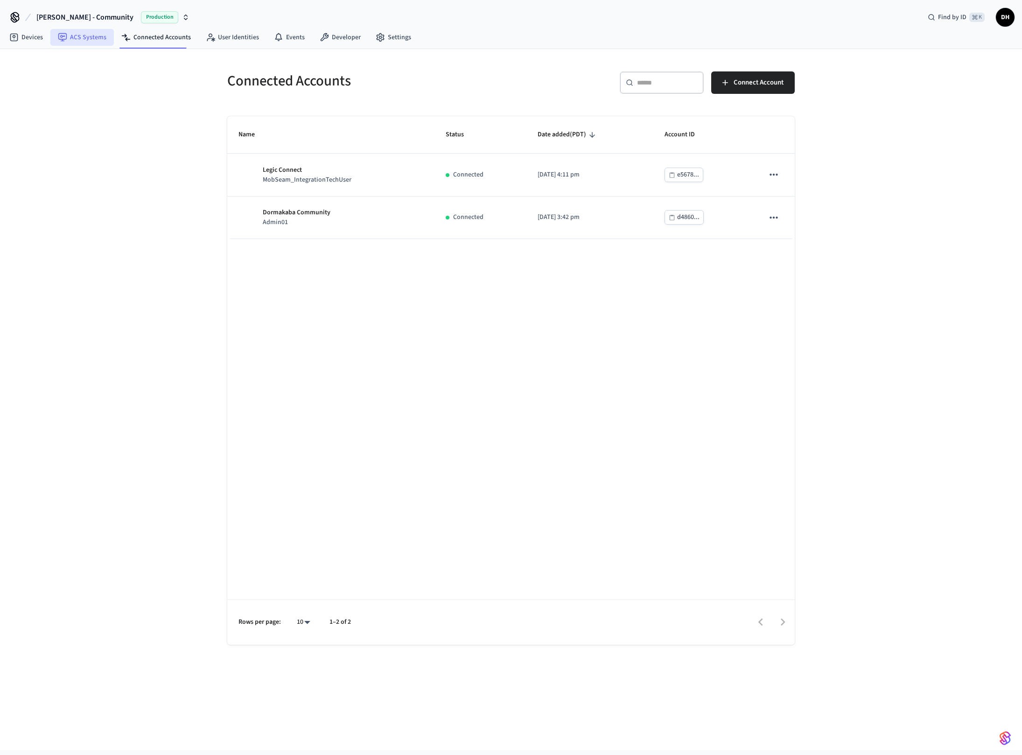
click at [89, 34] on link "ACS Systems" at bounding box center [81, 37] width 63 height 17
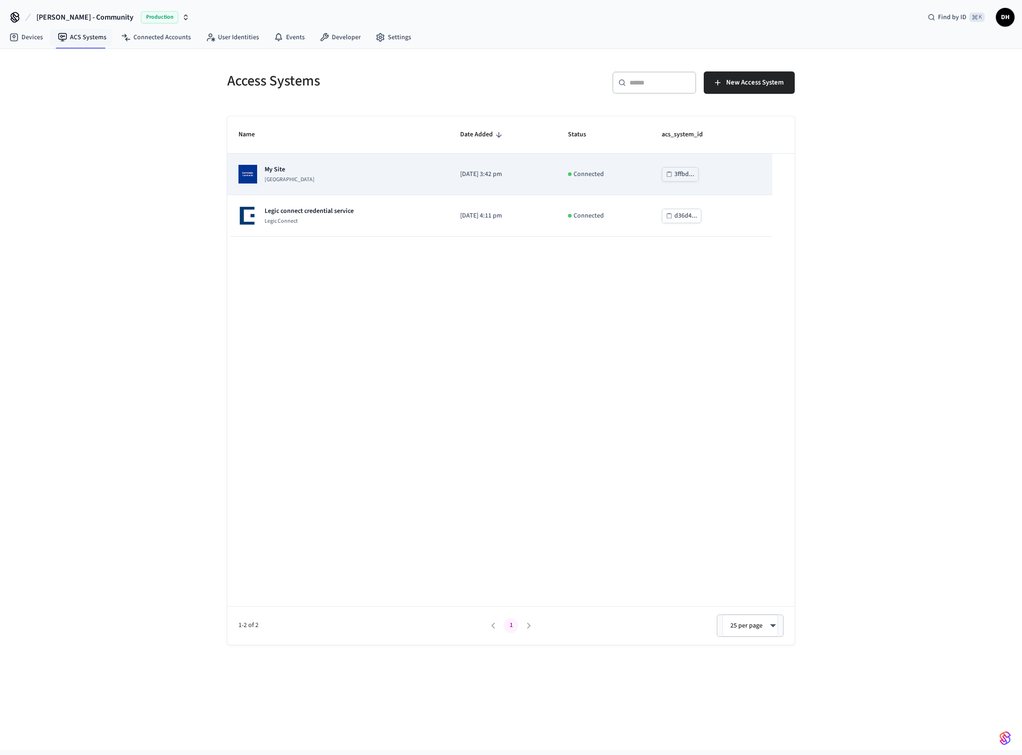
click at [294, 180] on p "Dormakaba Community Site" at bounding box center [290, 179] width 50 height 7
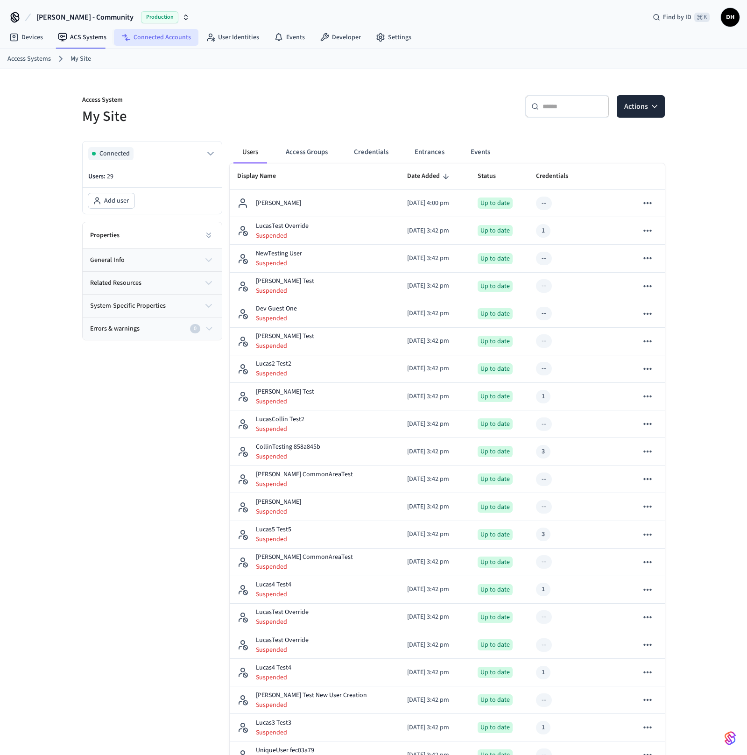
click at [162, 36] on link "Connected Accounts" at bounding box center [156, 37] width 85 height 17
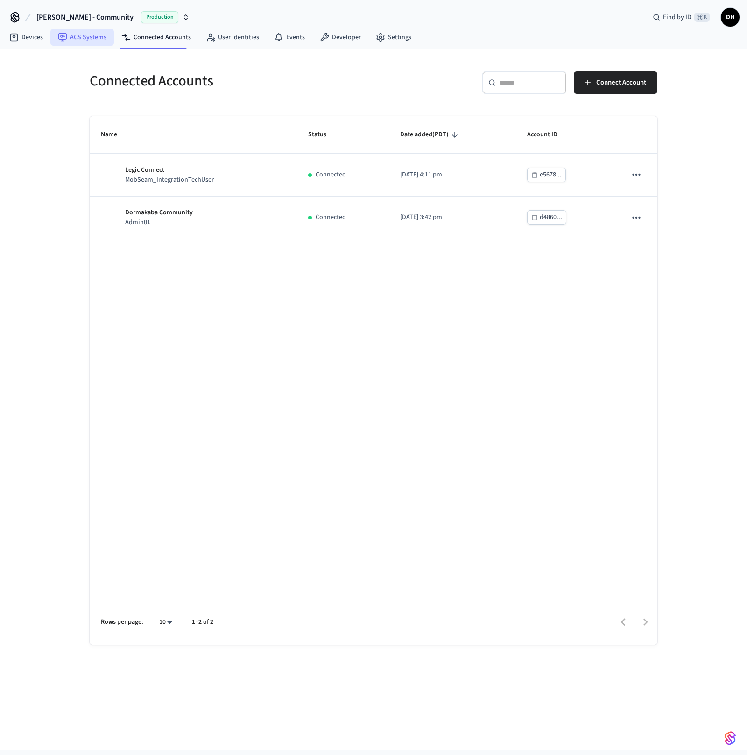
click at [73, 39] on link "ACS Systems" at bounding box center [81, 37] width 63 height 17
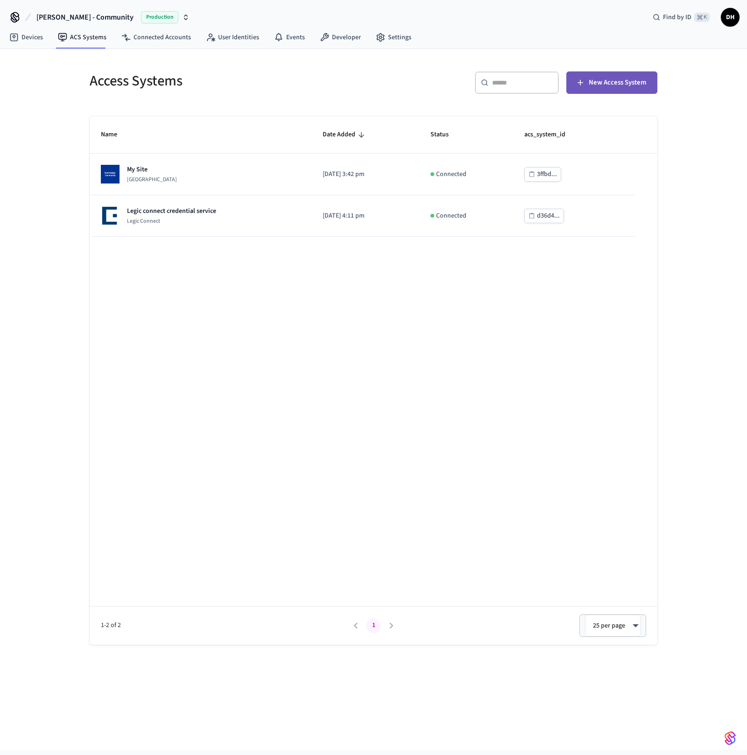
click at [599, 85] on span "New Access System" at bounding box center [617, 83] width 57 height 12
click at [648, 175] on table "Name Date Added Status acs_system_id My Site Dormakaba Community Site 2025/09/0…" at bounding box center [374, 176] width 568 height 120
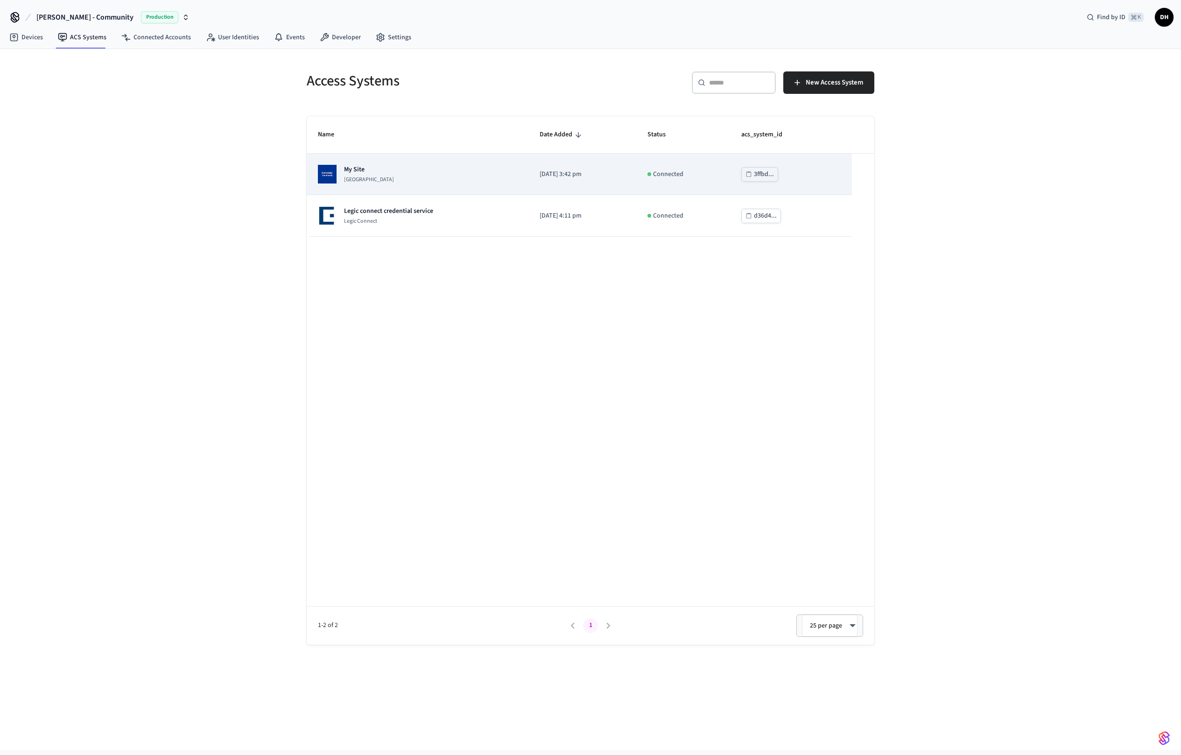
click at [356, 182] on p "Dormakaba Community Site" at bounding box center [369, 179] width 50 height 7
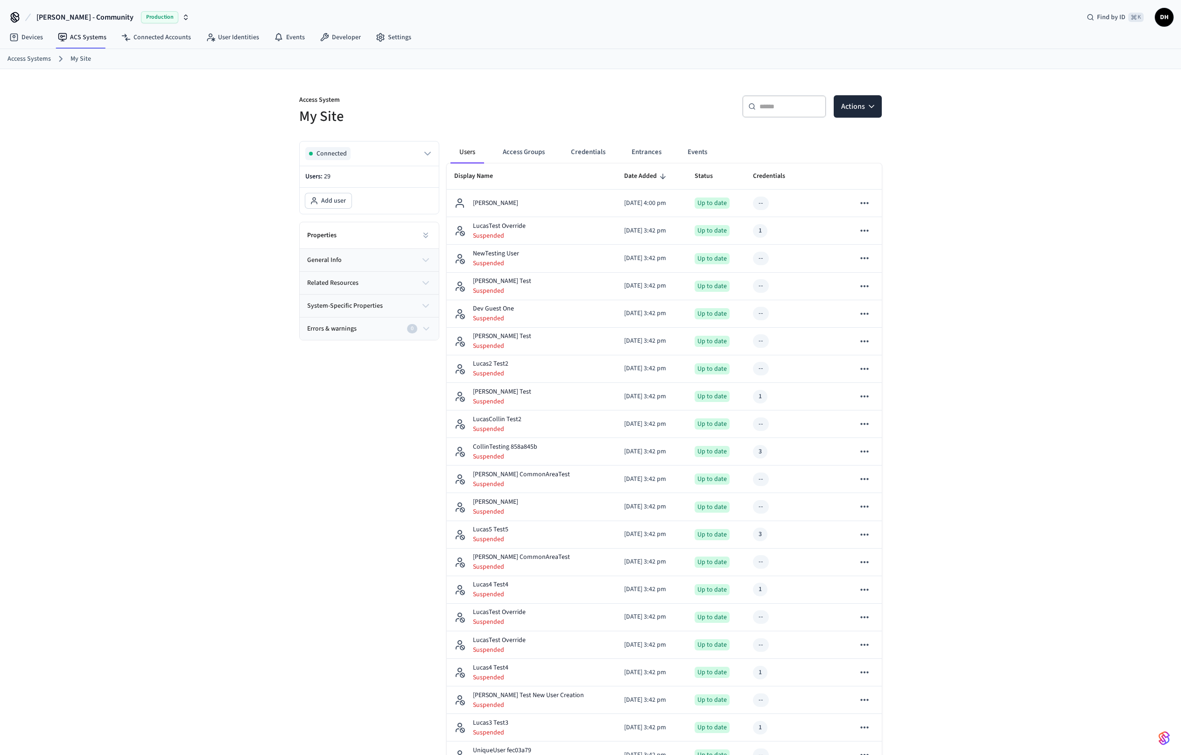
click at [355, 254] on button "general info" at bounding box center [369, 260] width 139 height 22
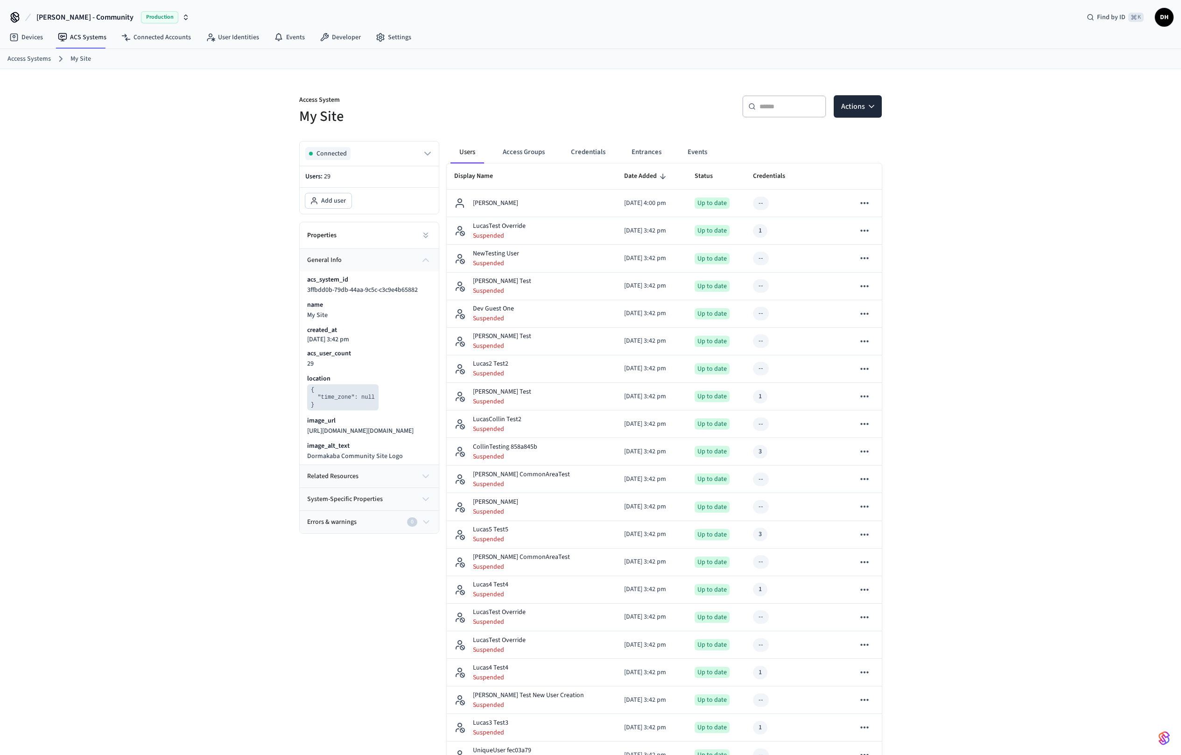
click at [351, 481] on span "related resources" at bounding box center [332, 477] width 51 height 10
click at [349, 553] on button "system-specific properties" at bounding box center [369, 551] width 139 height 22
click at [345, 239] on div "Properties" at bounding box center [369, 235] width 139 height 27
click at [425, 233] on icon at bounding box center [426, 234] width 4 height 2
click at [425, 258] on icon "button" at bounding box center [425, 259] width 11 height 11
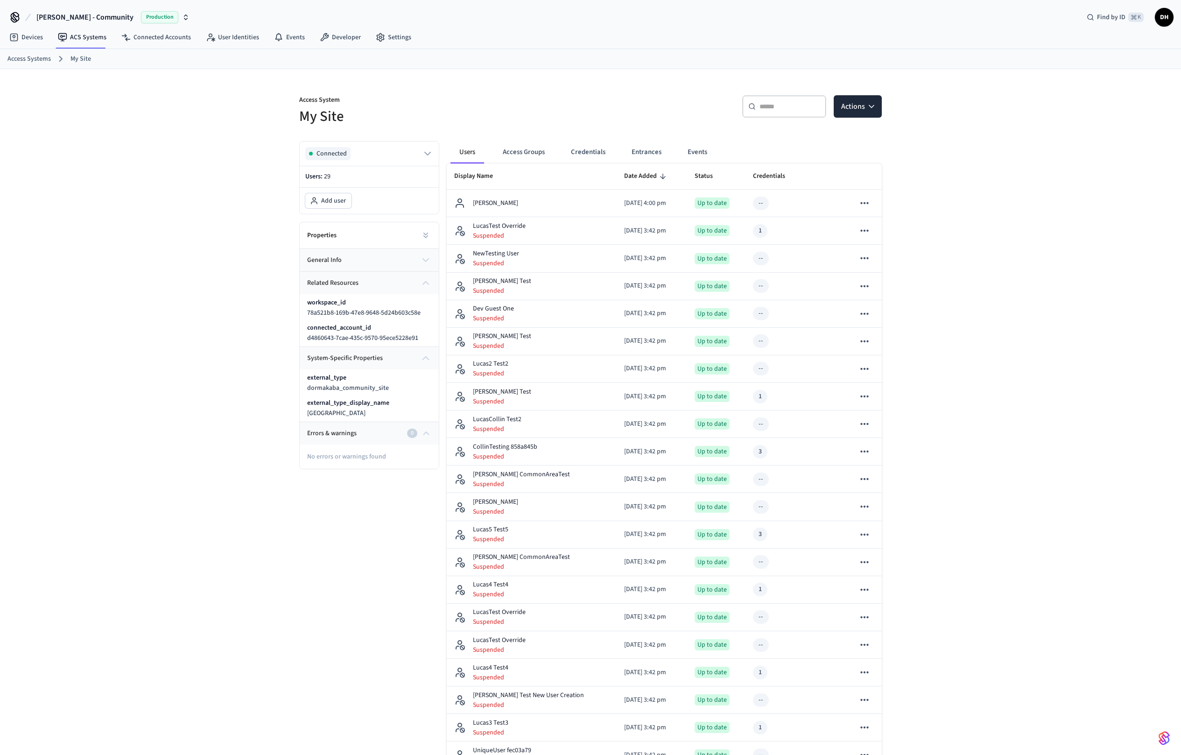
click at [425, 258] on icon "button" at bounding box center [425, 259] width 11 height 11
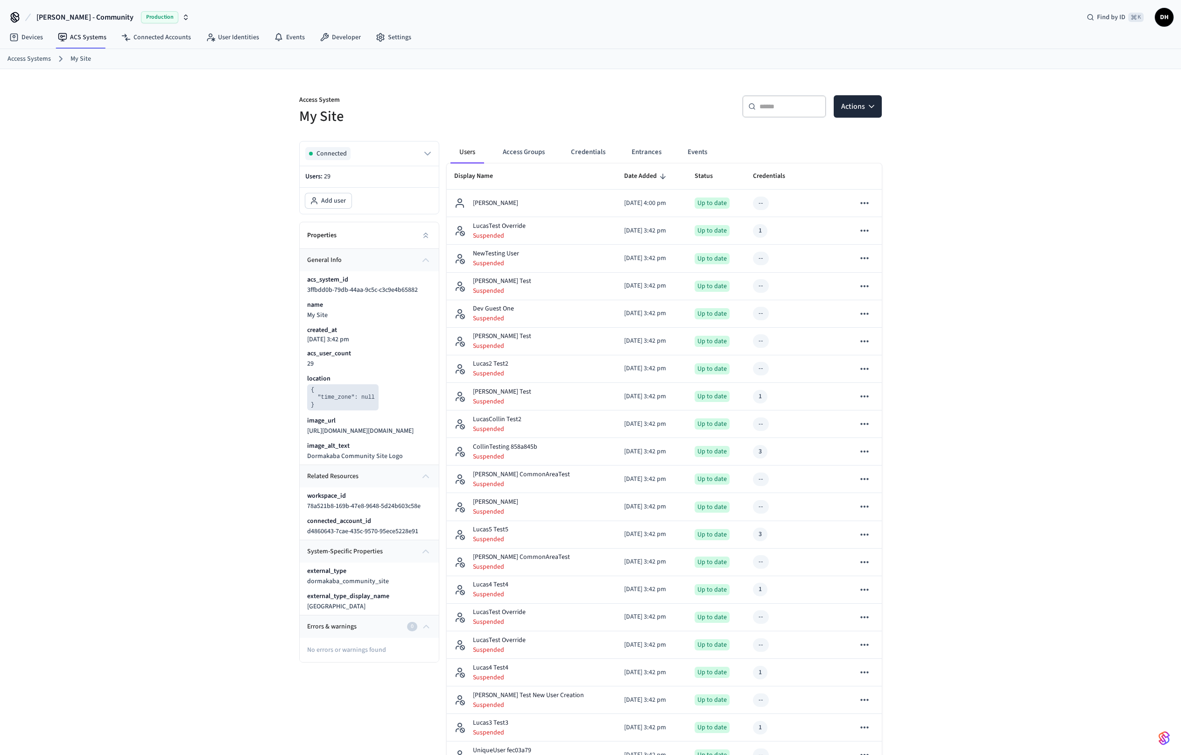
click at [425, 259] on icon "button" at bounding box center [426, 260] width 6 height 3
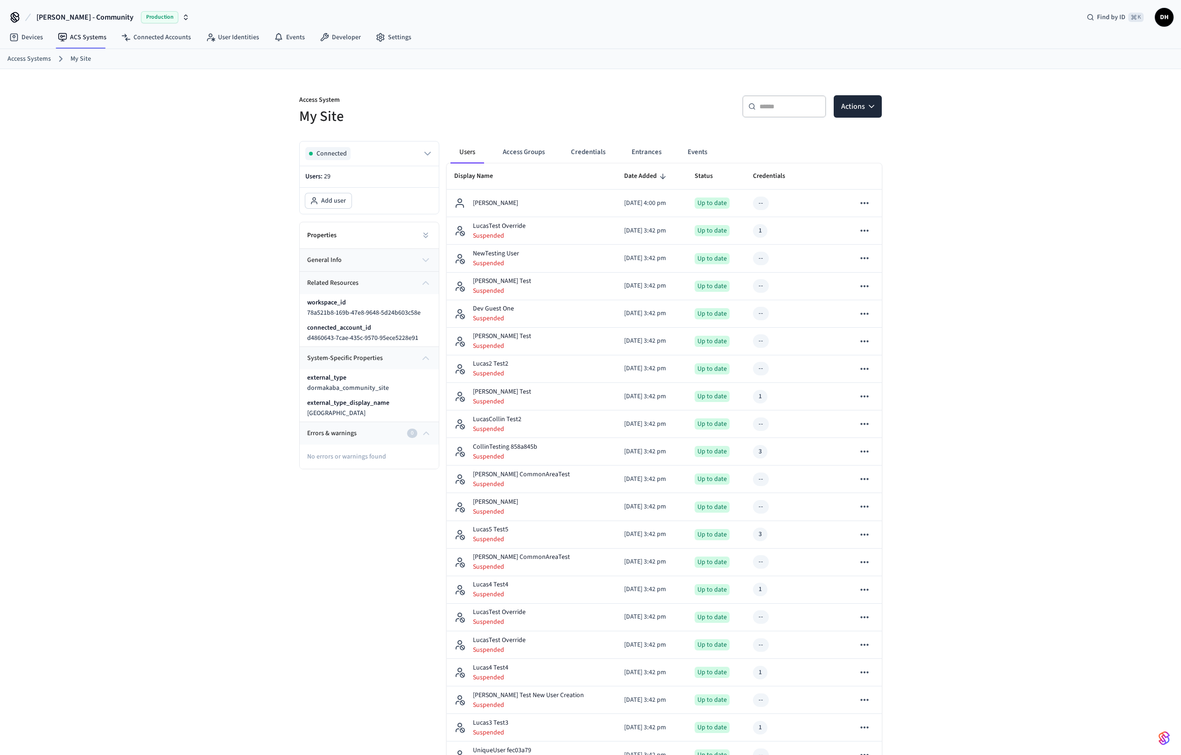
click at [424, 285] on icon "button" at bounding box center [425, 282] width 11 height 11
click at [430, 156] on icon "button" at bounding box center [427, 153] width 11 height 11
click at [240, 213] on div "Access System My Site ​ ​ Actions Connected Connected account Dormakaba Communi…" at bounding box center [590, 558] width 1181 height 979
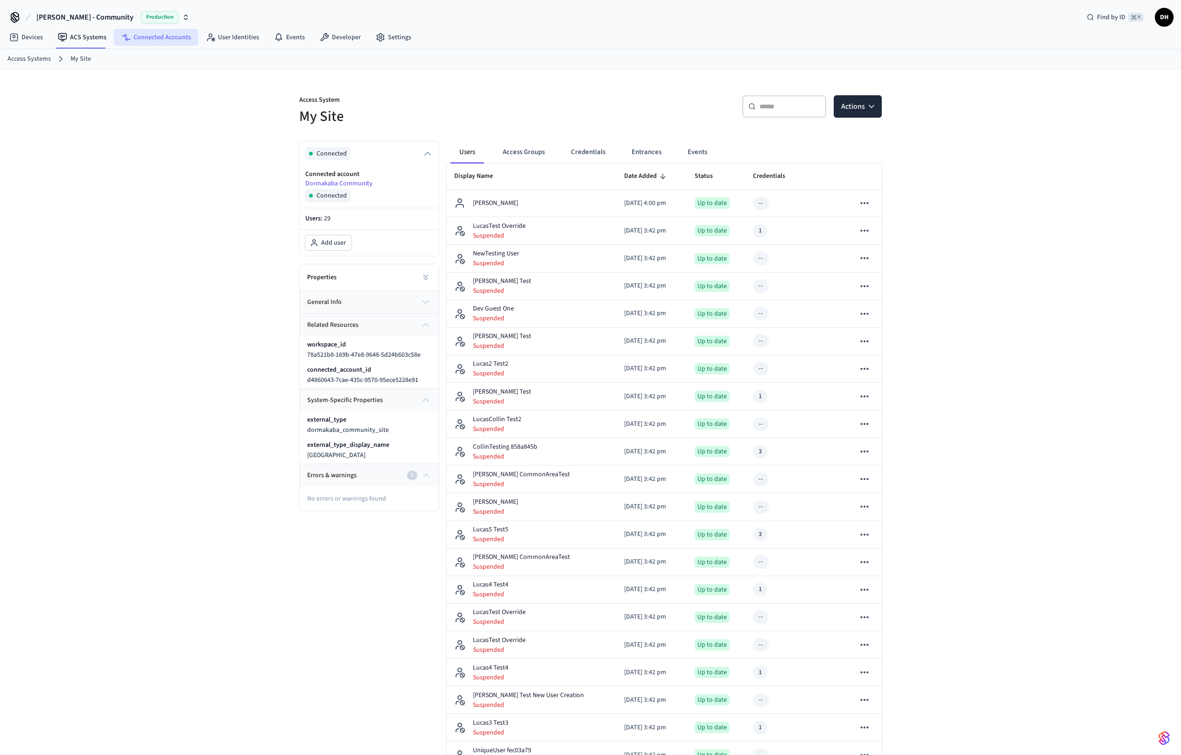
click at [162, 37] on link "Connected Accounts" at bounding box center [156, 37] width 85 height 17
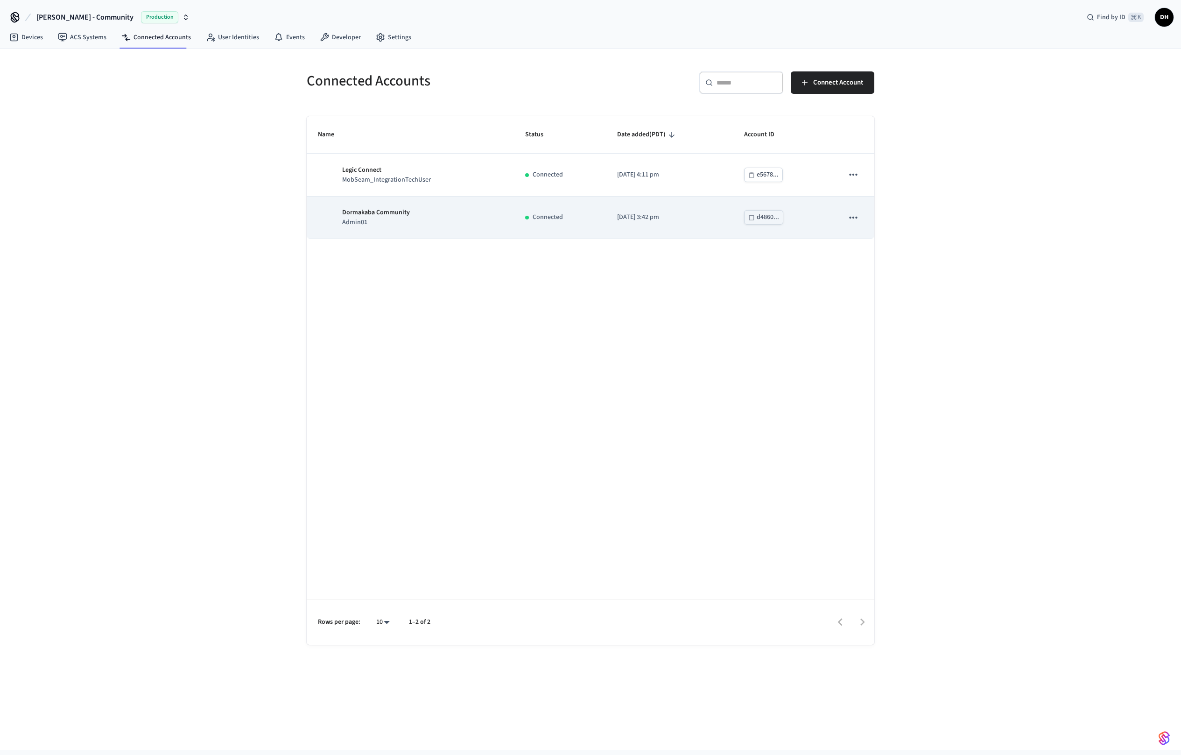
click at [392, 219] on p "Admin01" at bounding box center [376, 223] width 68 height 10
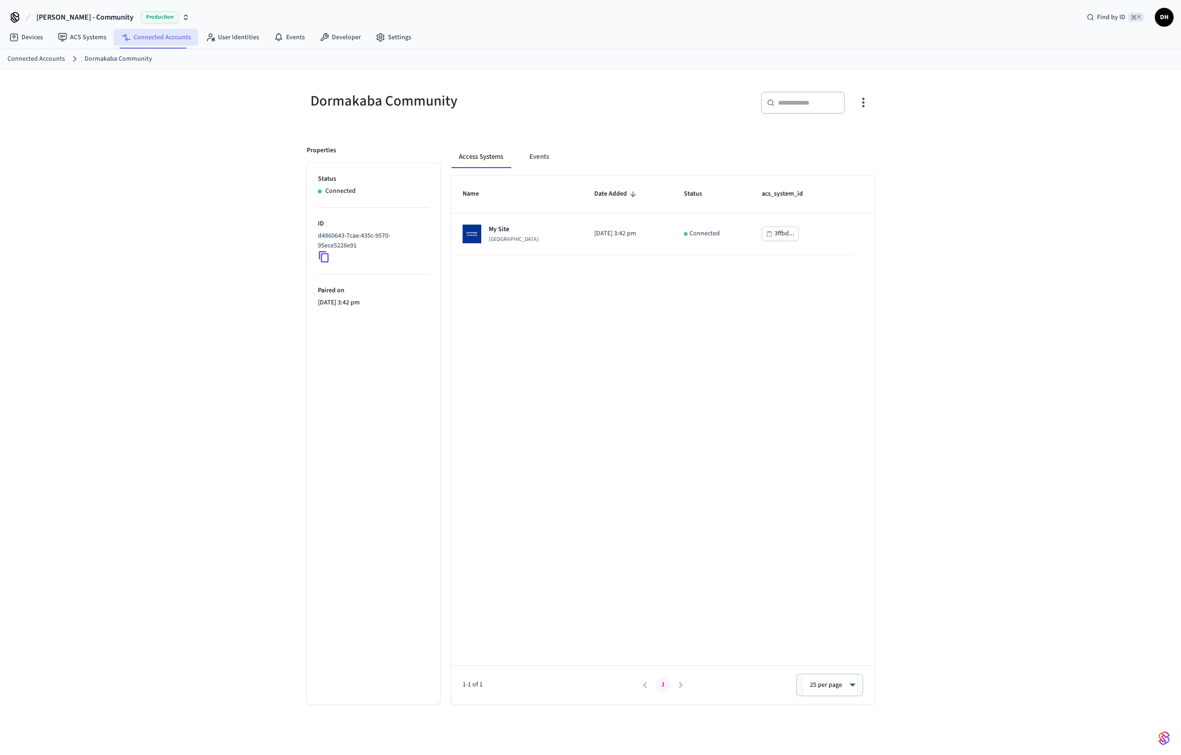
click at [156, 42] on link "Connected Accounts" at bounding box center [156, 37] width 85 height 17
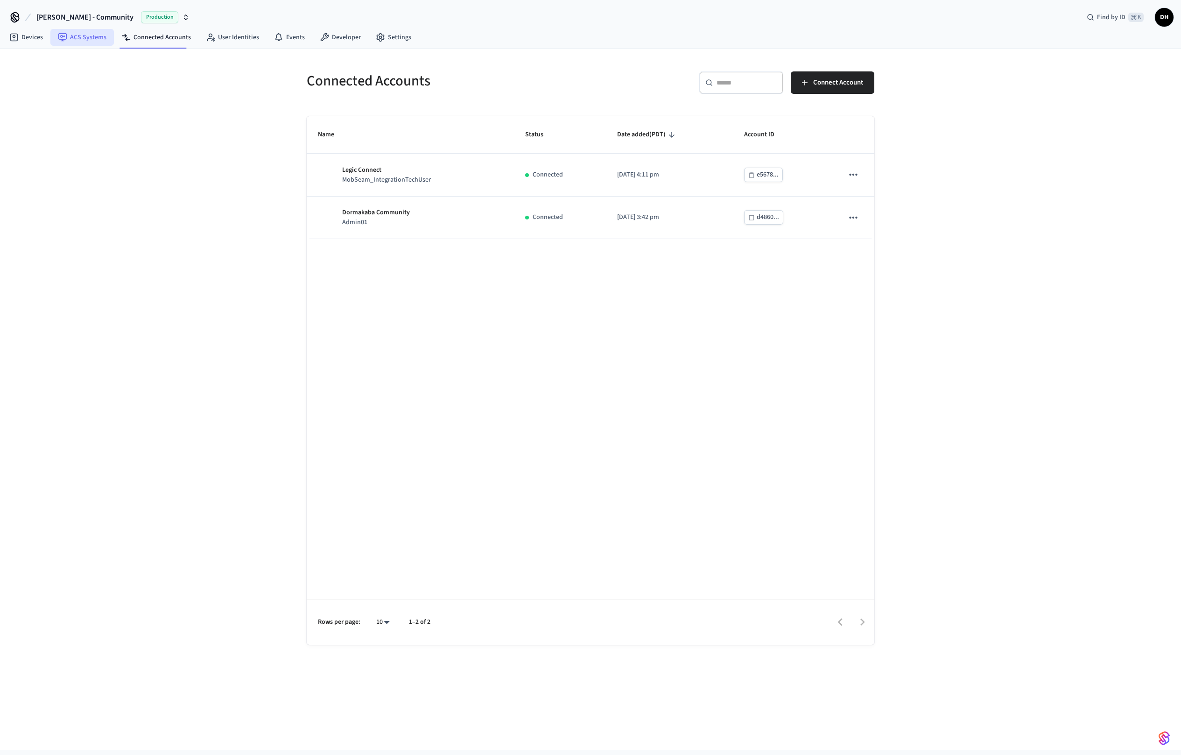
click at [70, 34] on link "ACS Systems" at bounding box center [81, 37] width 63 height 17
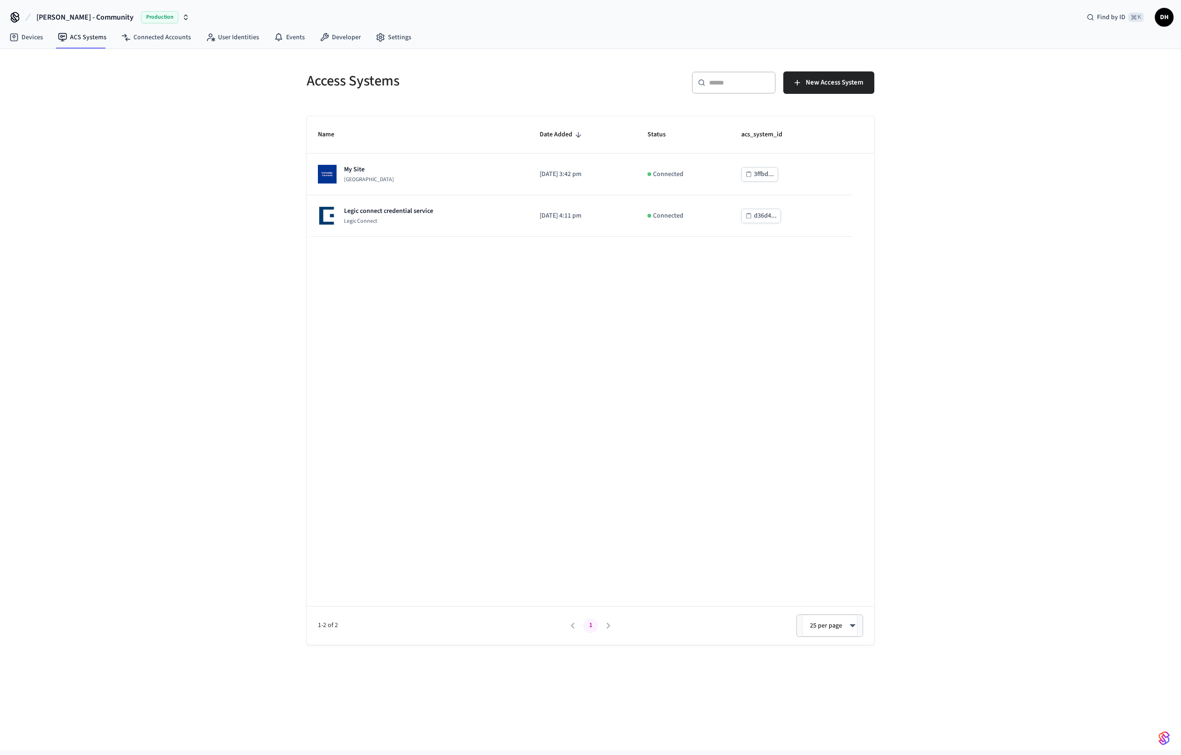
click at [70, 11] on button "Dawn - Community Production" at bounding box center [113, 17] width 159 height 20
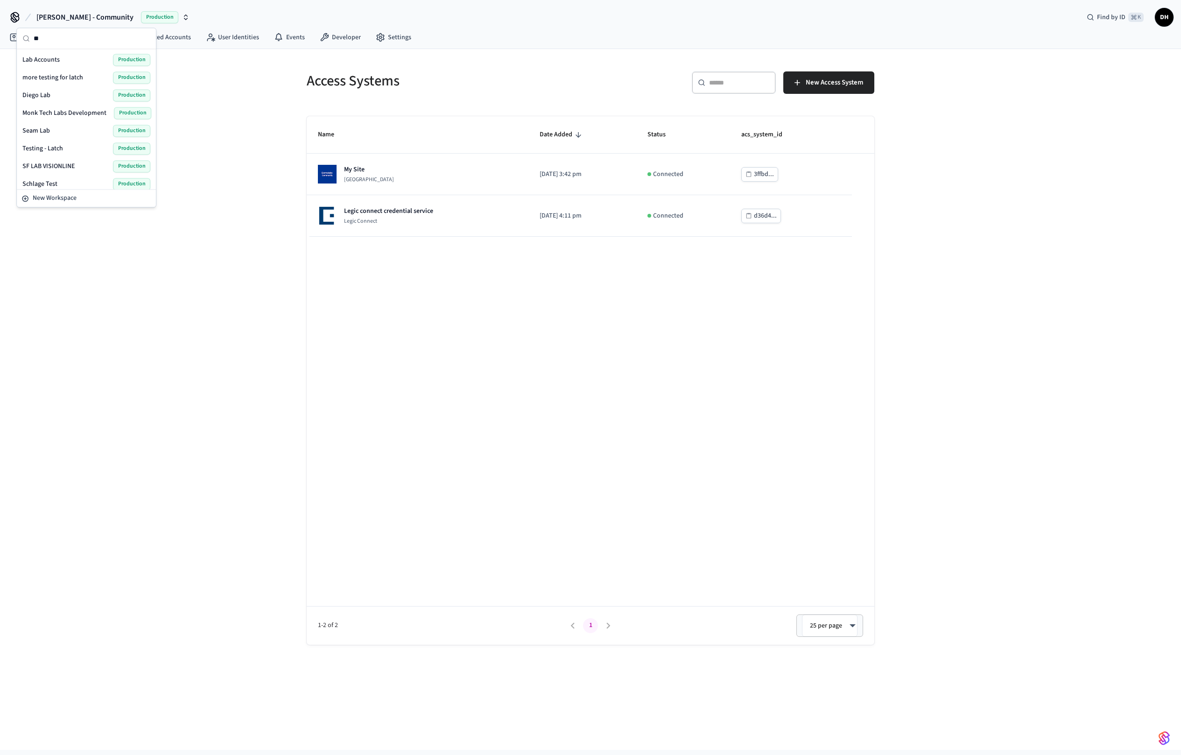
type input "**"
click at [80, 60] on div "Lab Accounts Production" at bounding box center [86, 60] width 128 height 12
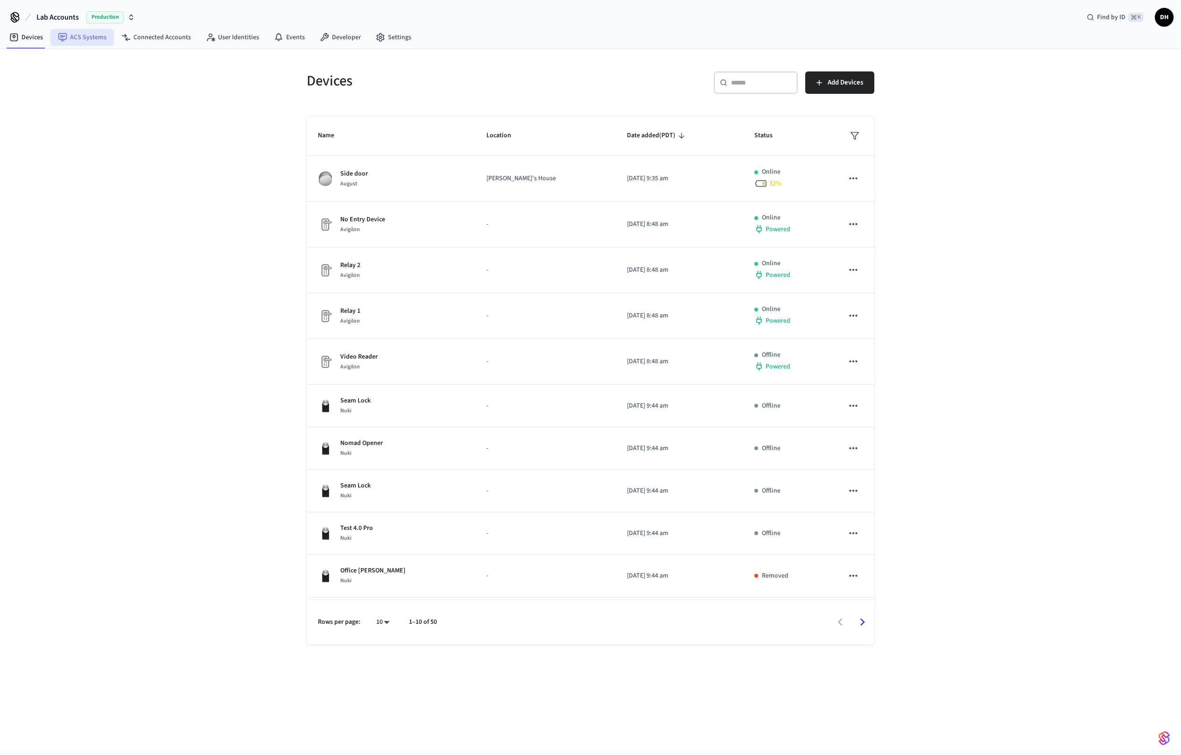
click at [71, 35] on link "ACS Systems" at bounding box center [81, 37] width 63 height 17
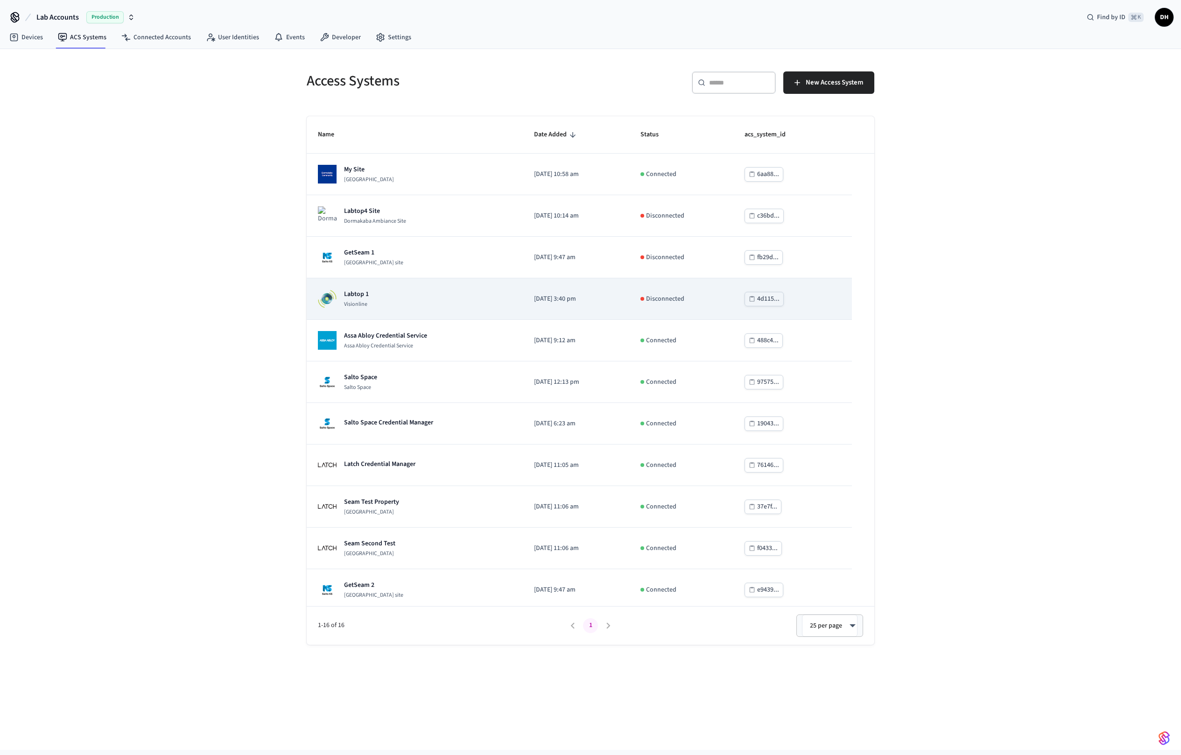
click at [431, 309] on td "Labtop 1 Visionline" at bounding box center [415, 299] width 216 height 42
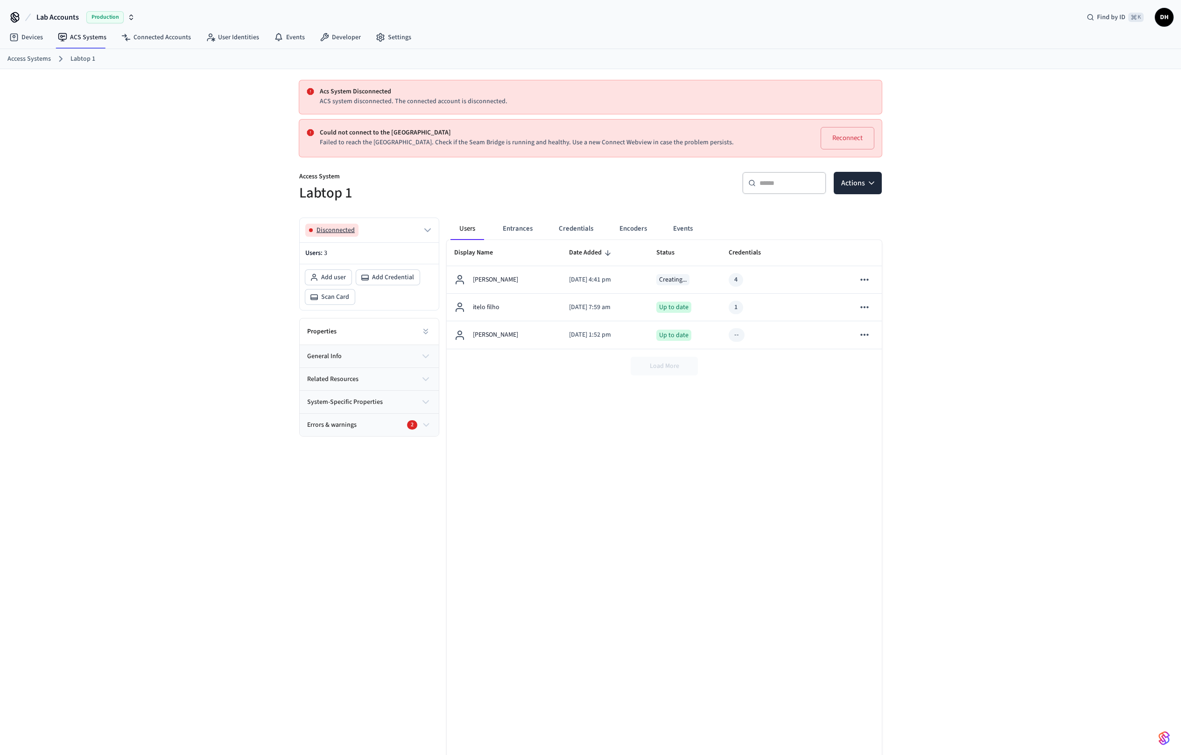
click at [389, 235] on button "Disconnected" at bounding box center [369, 230] width 128 height 13
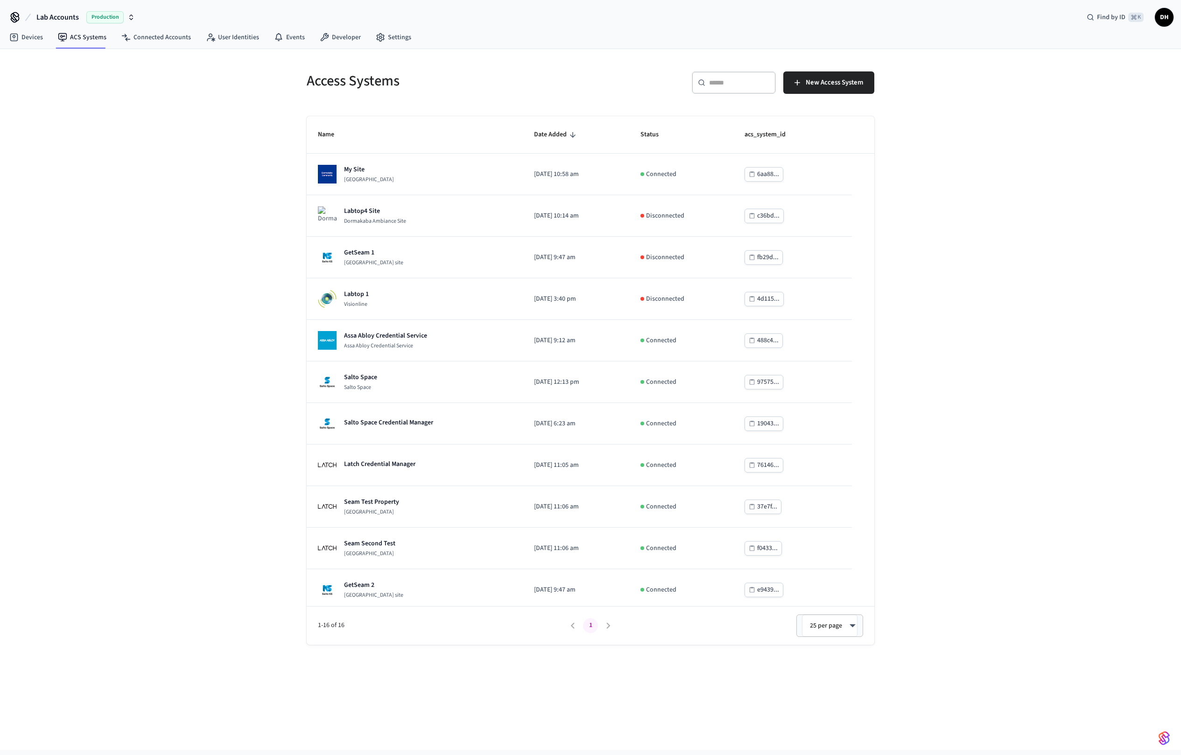
click at [731, 83] on input "text" at bounding box center [739, 82] width 61 height 9
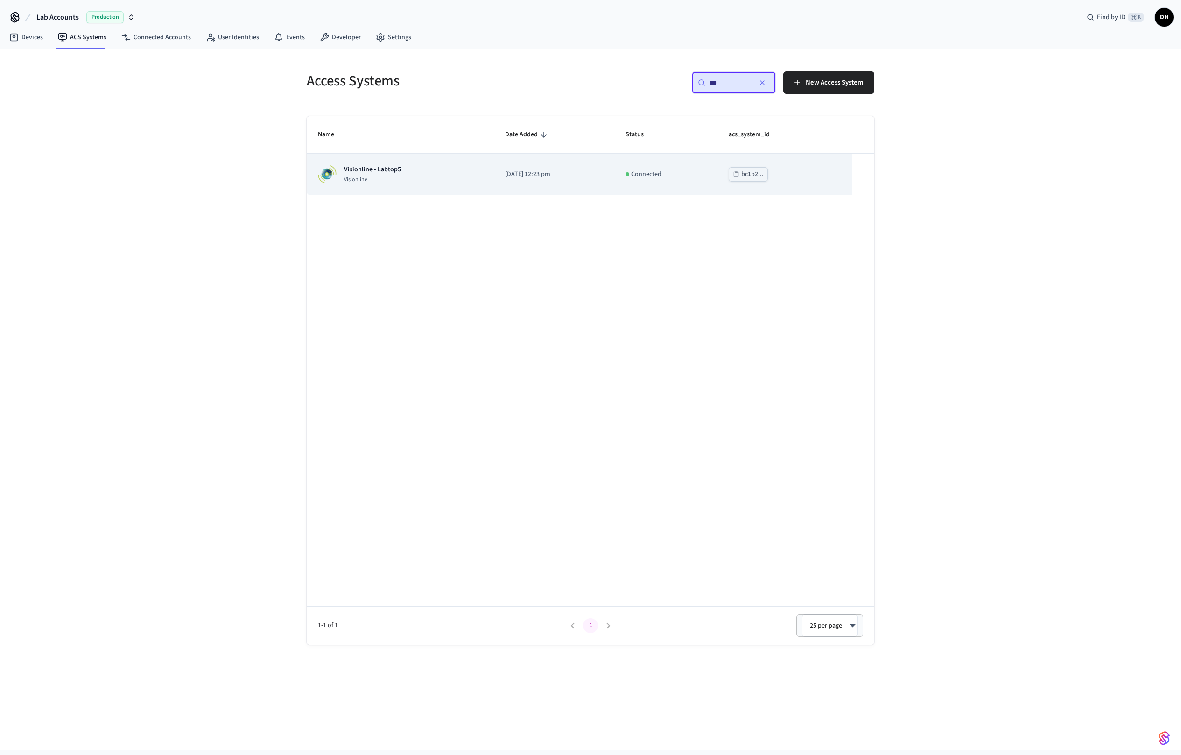
type input "***"
click at [378, 170] on p "Visionline - Labtop5" at bounding box center [372, 169] width 57 height 9
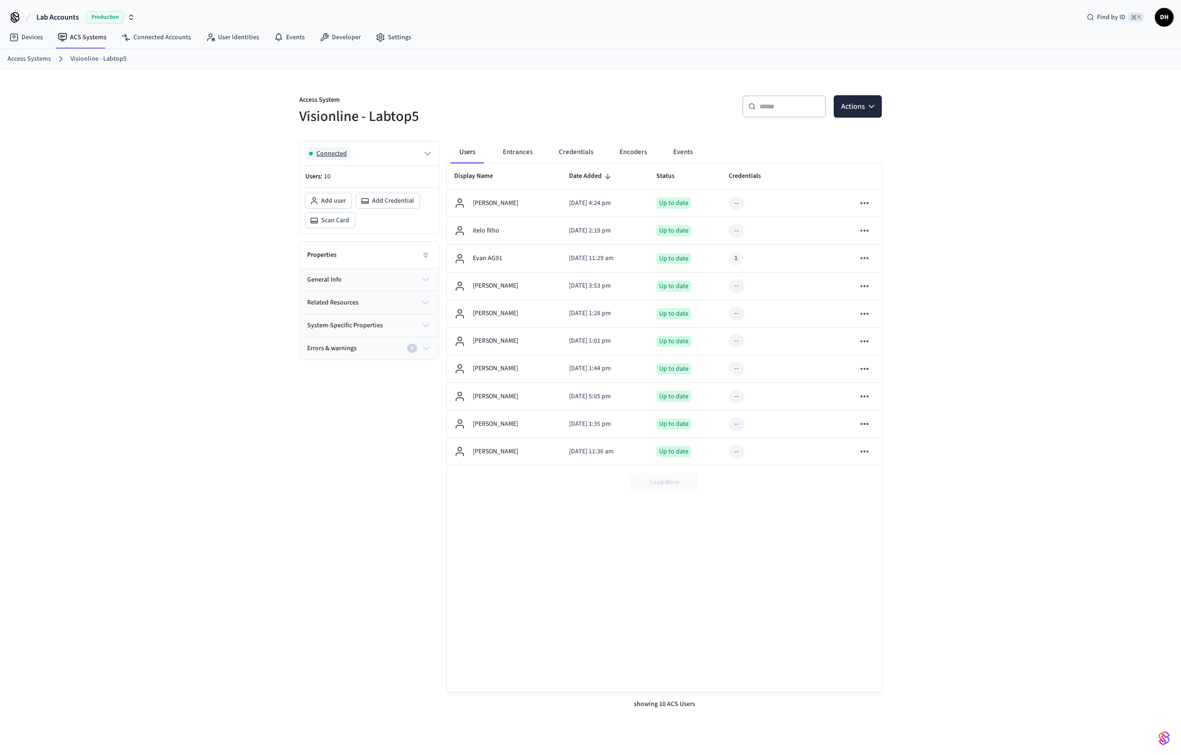
click at [362, 152] on button "Connected" at bounding box center [369, 153] width 128 height 13
click at [323, 182] on link "Visionline" at bounding box center [318, 183] width 27 height 9
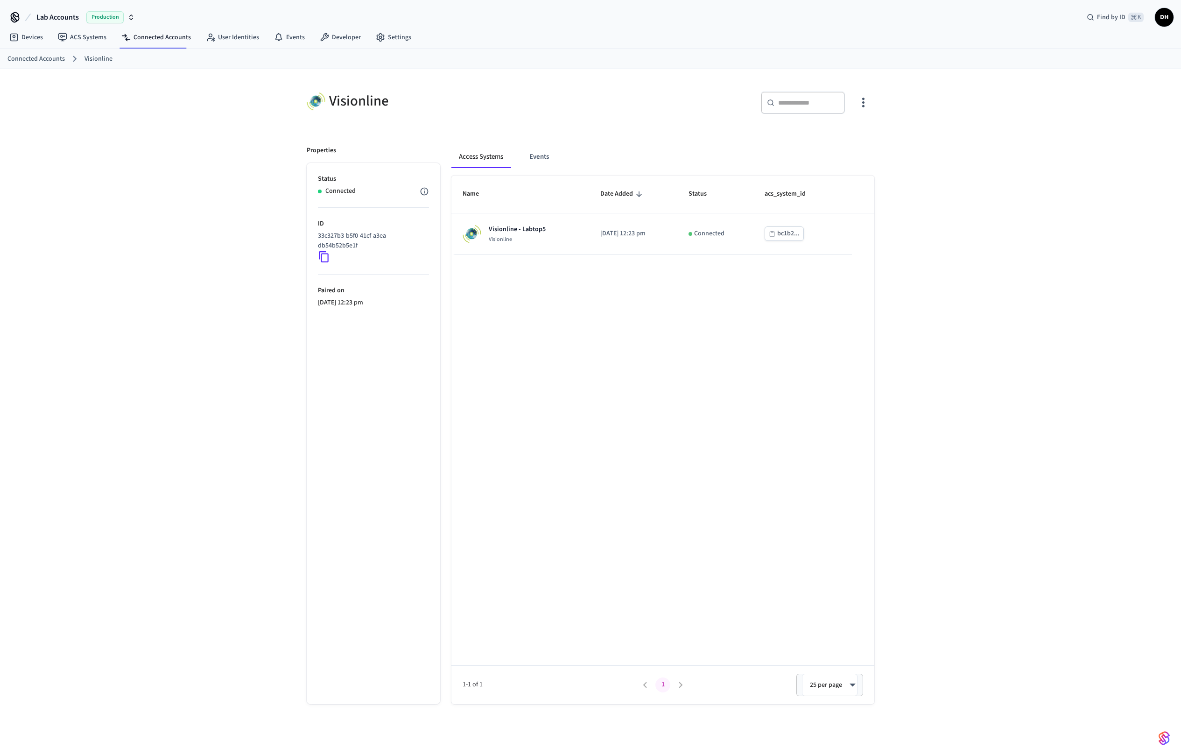
click at [864, 104] on icon "button" at bounding box center [863, 102] width 14 height 14
click at [1012, 116] on div at bounding box center [590, 377] width 1181 height 755
click at [338, 37] on link "Developer" at bounding box center [340, 37] width 56 height 17
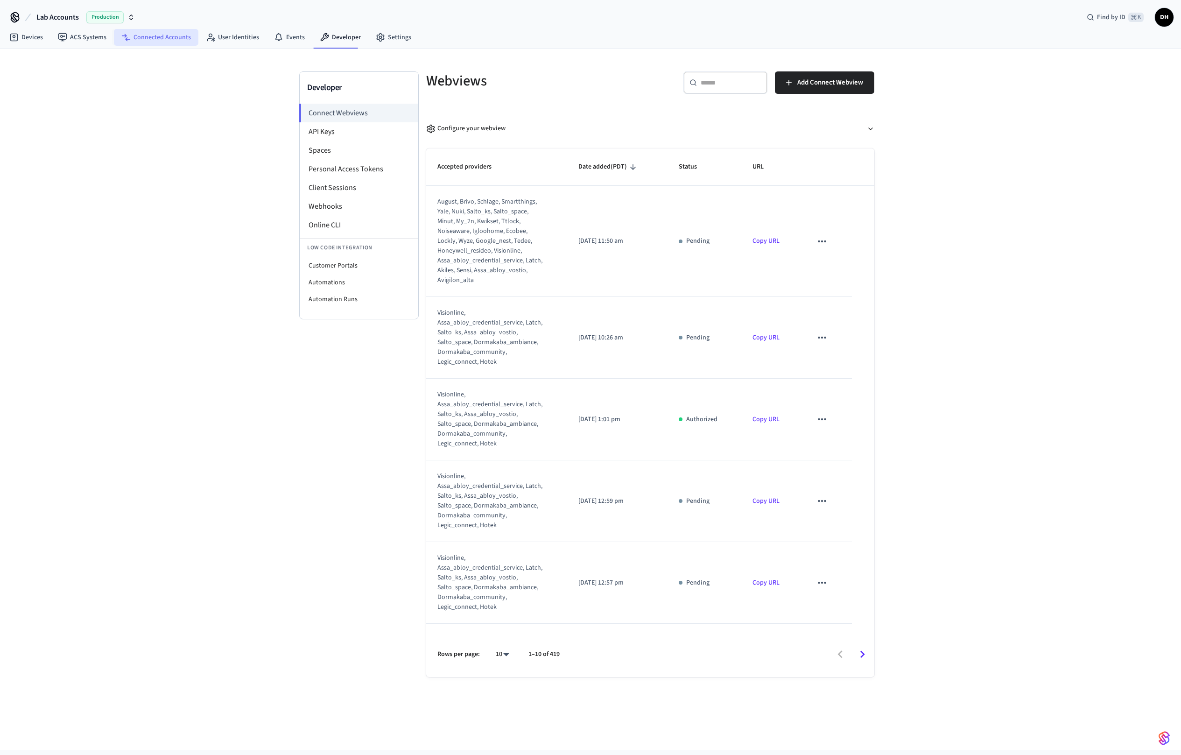
click at [164, 39] on link "Connected Accounts" at bounding box center [156, 37] width 85 height 17
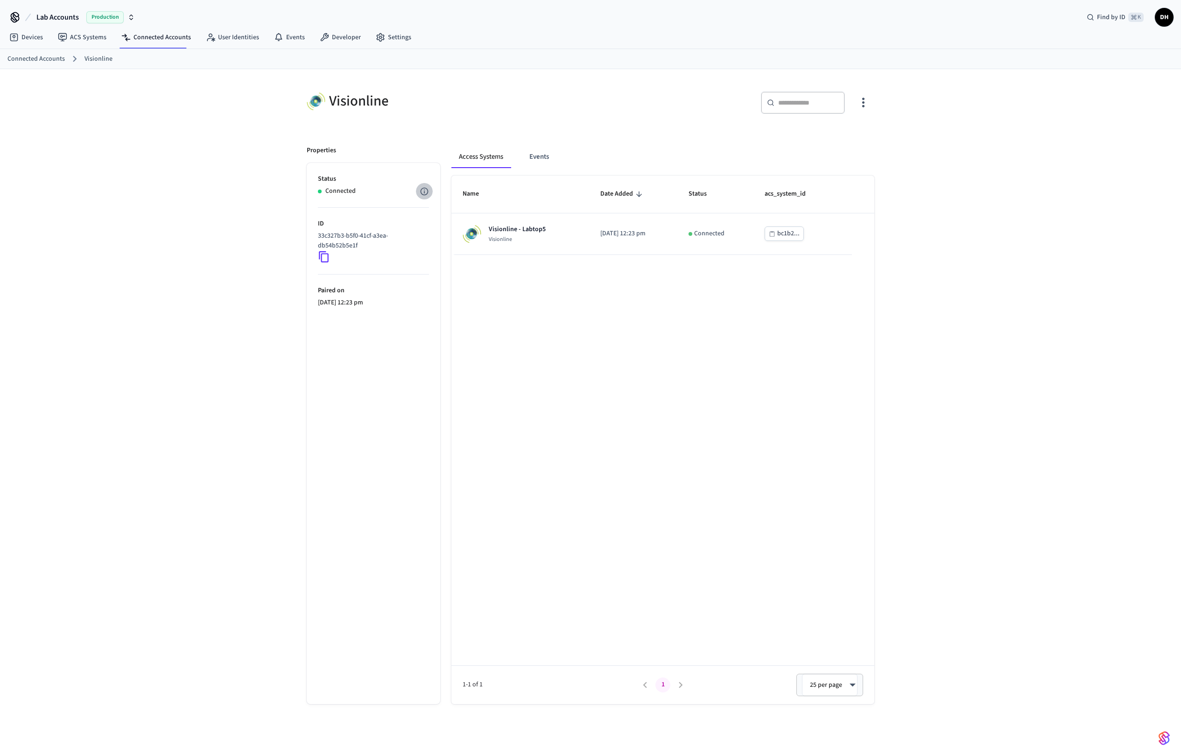
click at [424, 192] on icon "button" at bounding box center [424, 191] width 9 height 9
click at [430, 100] on div at bounding box center [590, 377] width 1181 height 755
click at [78, 37] on link "ACS Systems" at bounding box center [81, 37] width 63 height 17
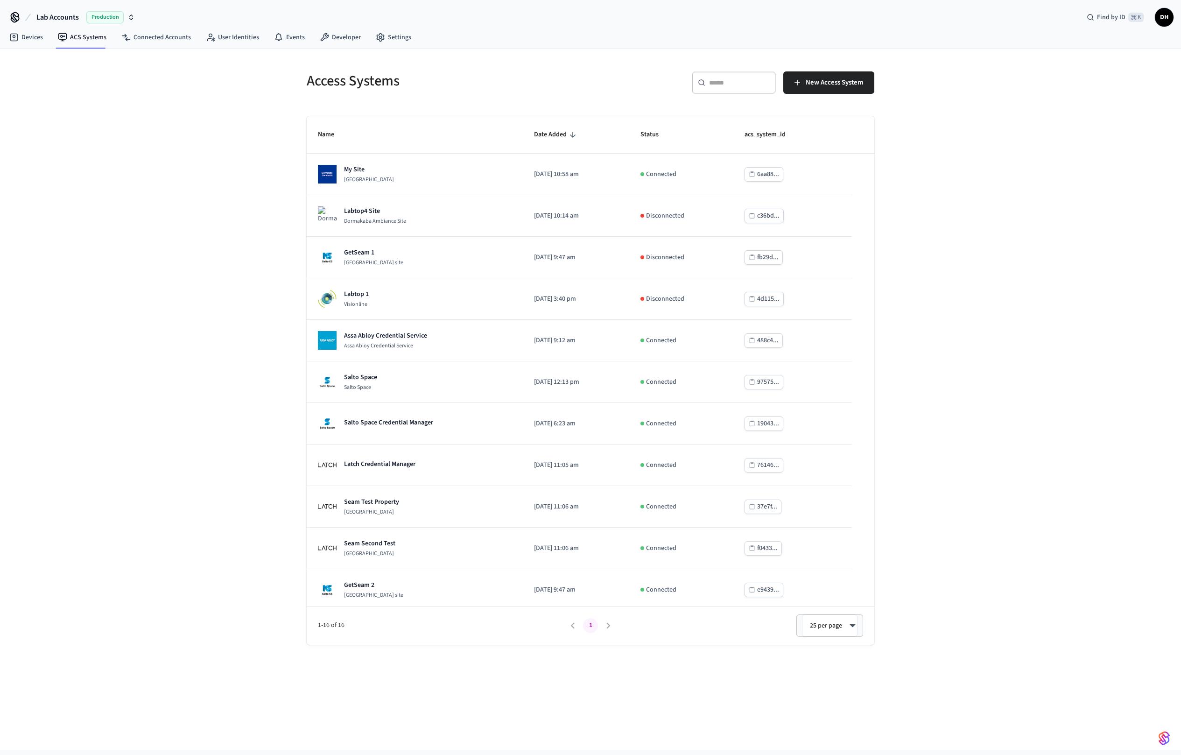
click at [159, 234] on div "Access Systems ​ ​ New Access System Name Date Added Status acs_system_id My Si…" at bounding box center [590, 399] width 1181 height 701
click at [1012, 206] on div "Access Systems ​ ​ New Access System Name Date Added Status acs_system_id My Si…" at bounding box center [590, 399] width 1181 height 701
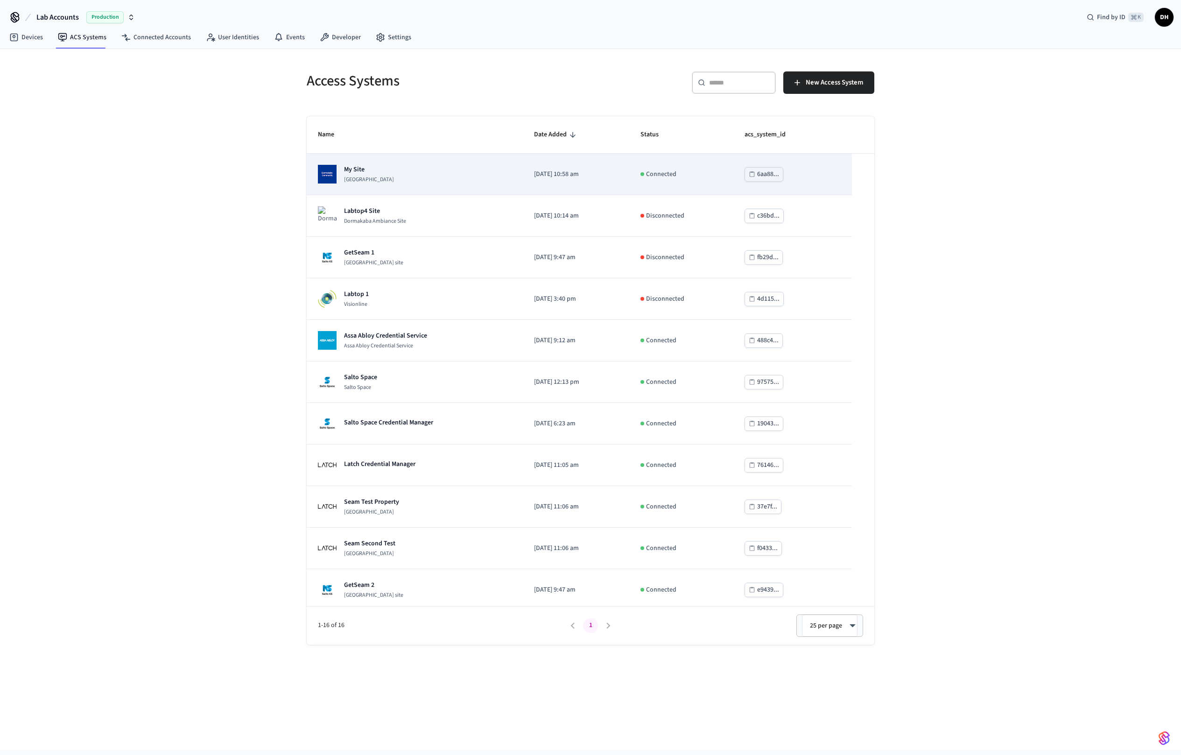
click at [374, 180] on p "Dormakaba Community Site" at bounding box center [369, 179] width 50 height 7
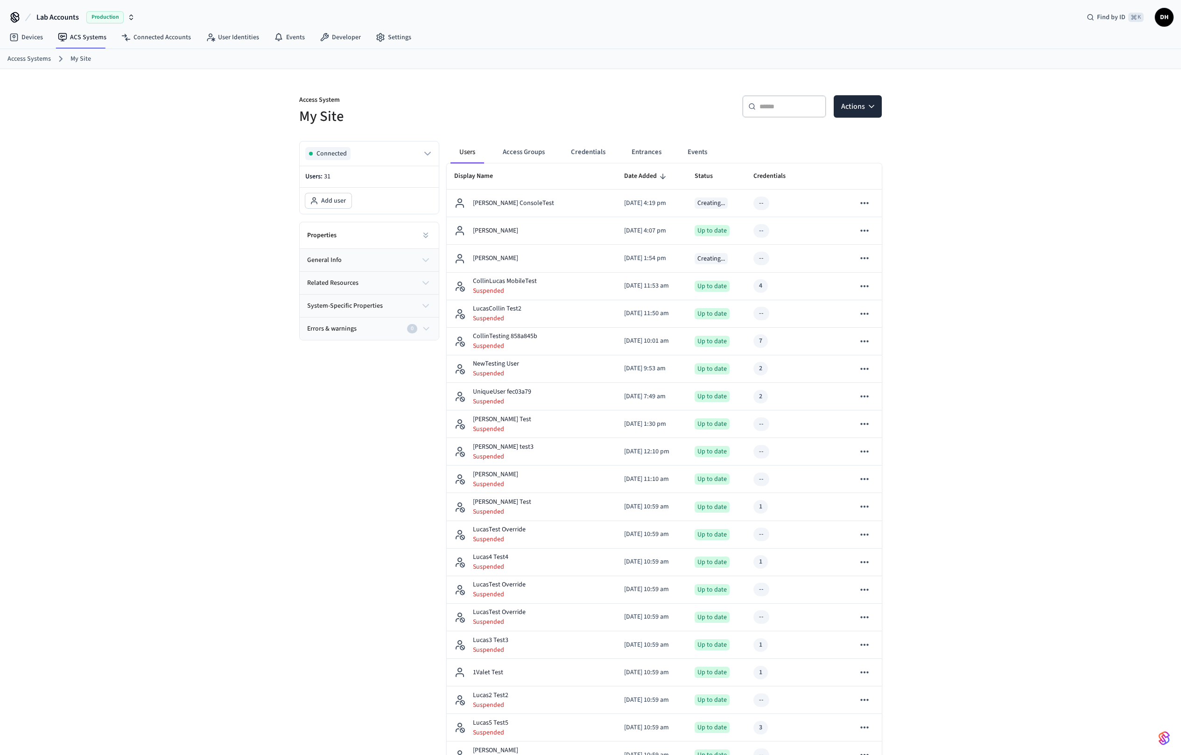
click at [1003, 316] on div "Access System My Site ​ ​ Actions Connected Users: 31 Add user Properties gener…" at bounding box center [590, 586] width 1181 height 1035
click at [1001, 375] on div "Access System My Site ​ ​ Actions Connected Users: 31 Add user Properties gener…" at bounding box center [590, 586] width 1181 height 1035
click at [524, 251] on td "[PERSON_NAME]" at bounding box center [532, 259] width 170 height 28
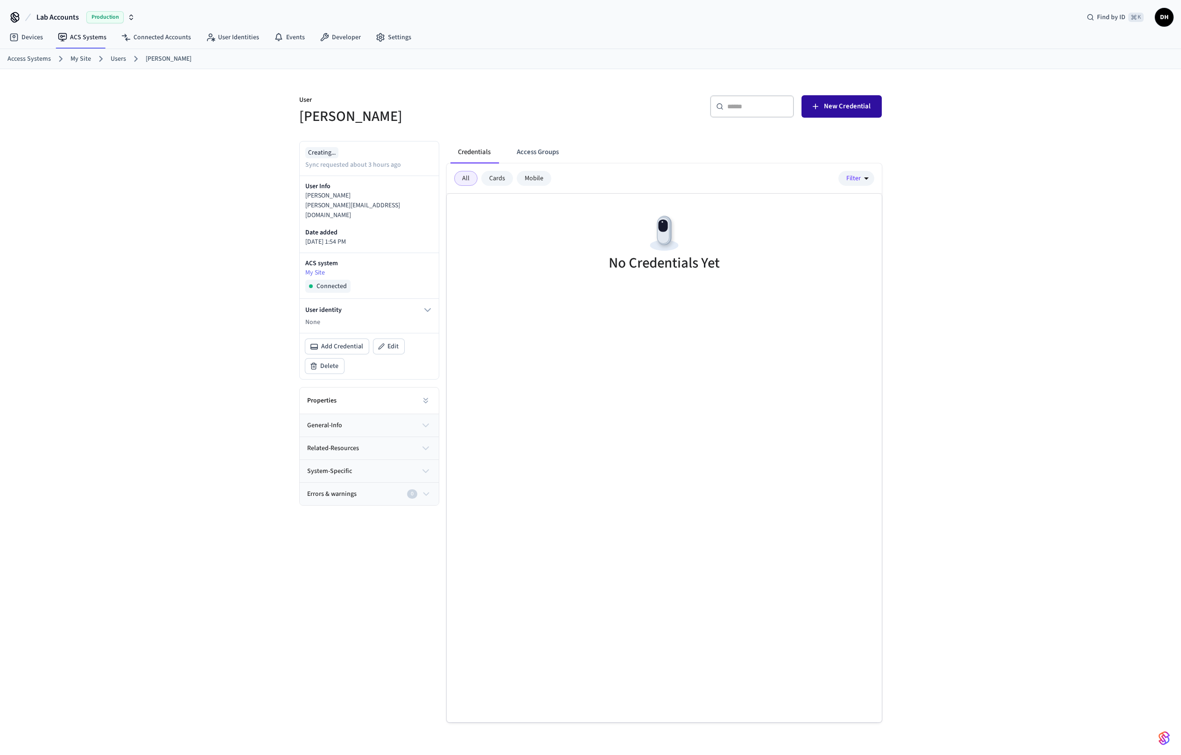
click at [842, 112] on span "New Credential" at bounding box center [847, 106] width 47 height 12
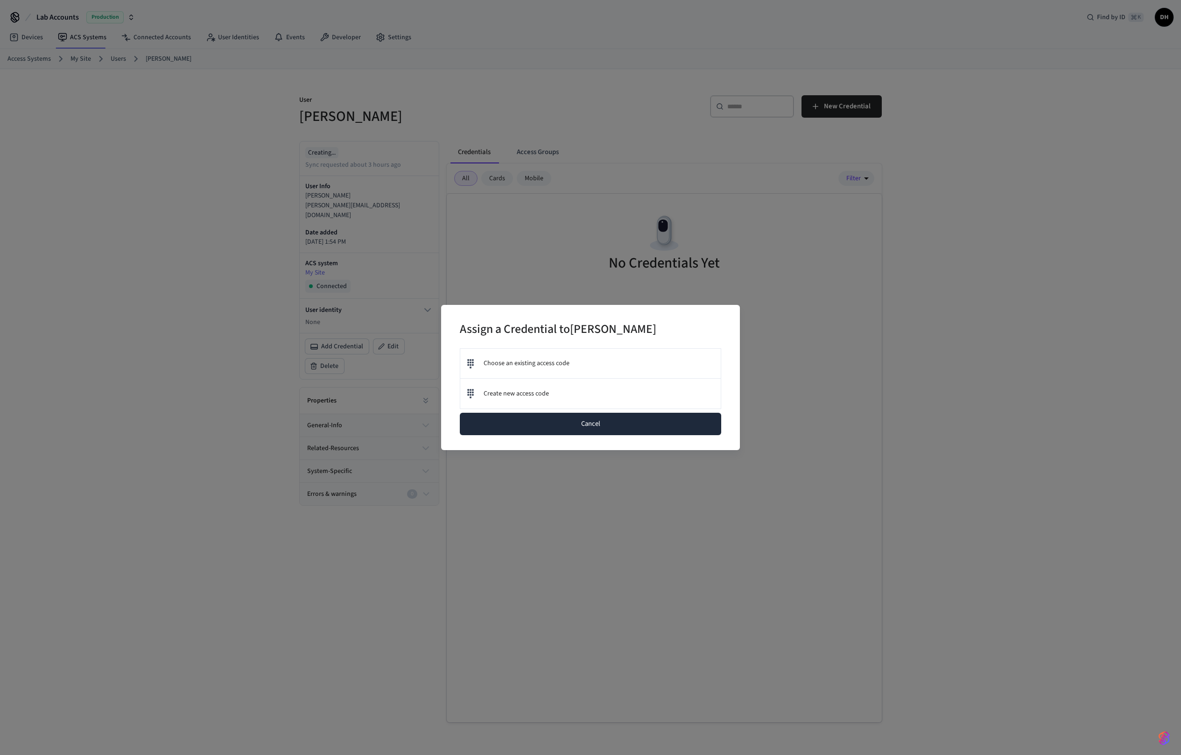
click at [699, 420] on button "Cancel" at bounding box center [590, 424] width 261 height 22
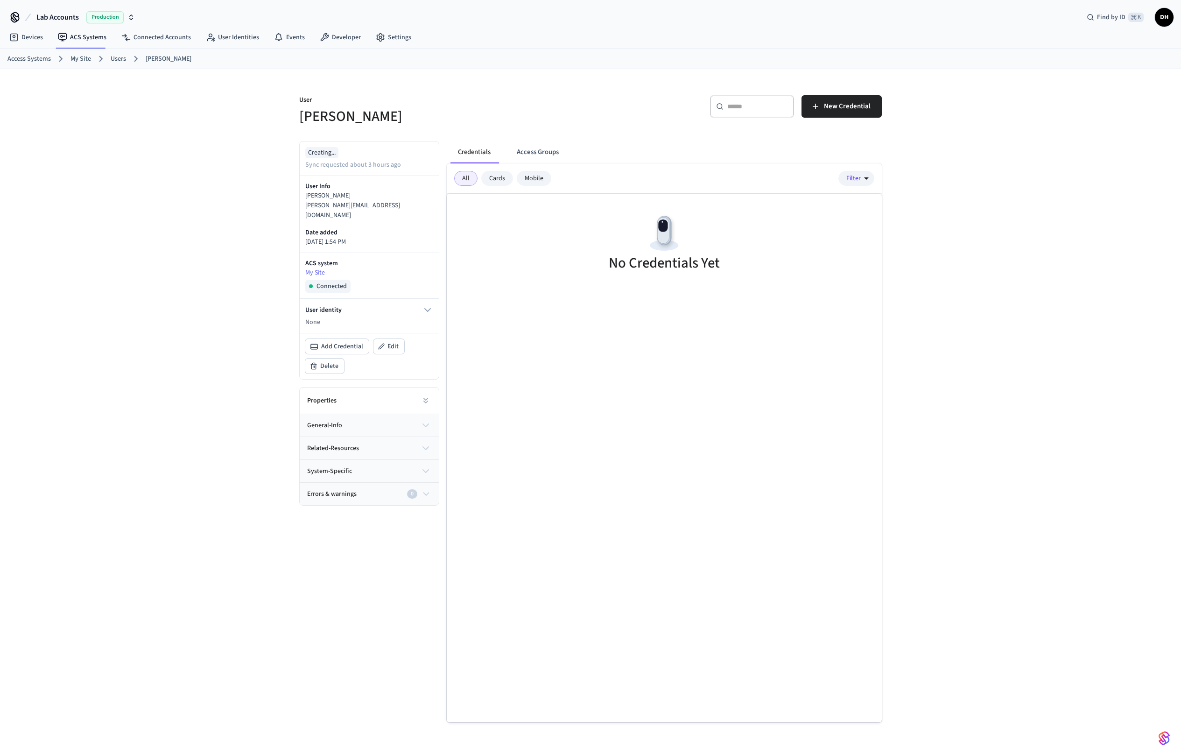
click at [974, 392] on div "User Dawn Ho ​ ​ New Credential Creating... Sync requested about 3 hours ago Us…" at bounding box center [590, 419] width 1181 height 701
click at [89, 57] on link "My Site" at bounding box center [80, 59] width 21 height 10
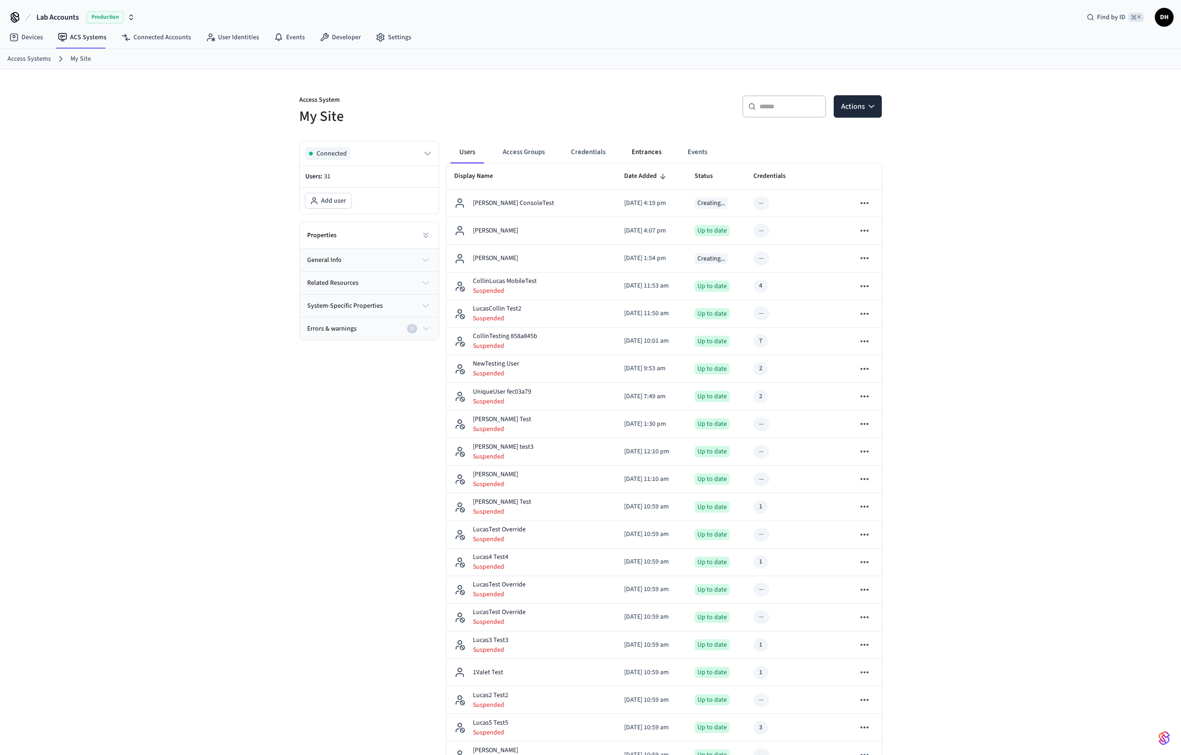
click at [649, 155] on button "Entrances" at bounding box center [646, 152] width 45 height 22
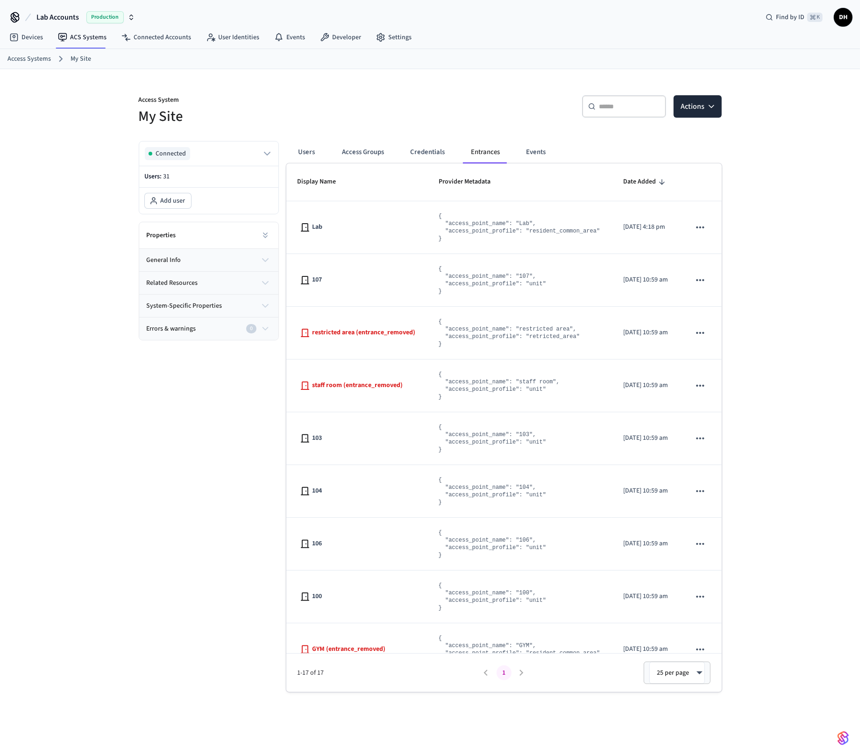
click at [359, 74] on div "Access System My Site ​ ​ Actions Connected Users: 31 Add user Properties gener…" at bounding box center [430, 380] width 598 height 623
click at [370, 150] on button "Access Groups" at bounding box center [363, 152] width 57 height 22
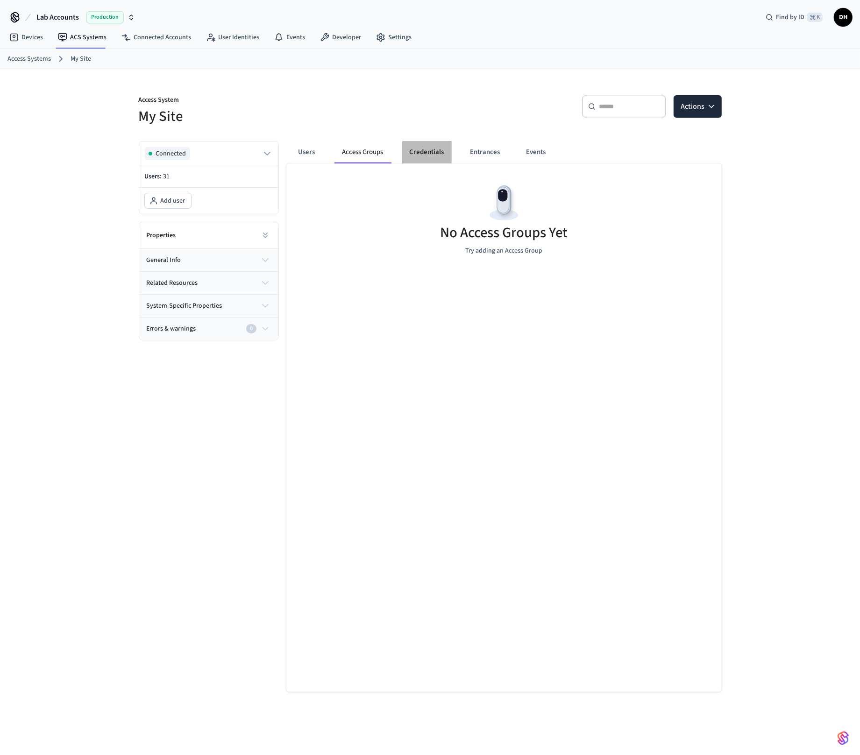
click at [429, 150] on button "Credentials" at bounding box center [426, 152] width 49 height 22
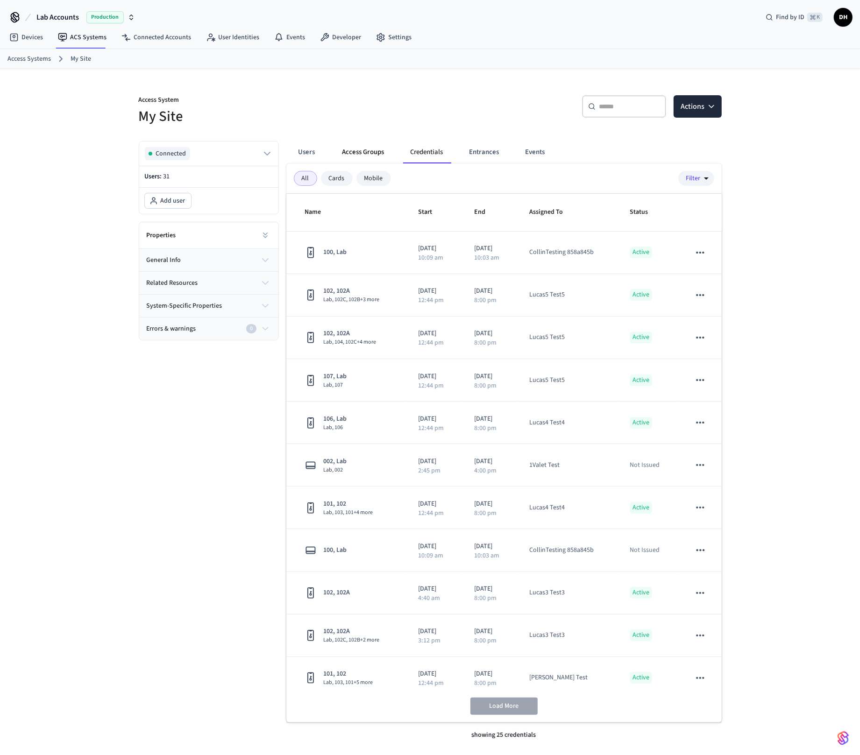
click at [374, 150] on button "Access Groups" at bounding box center [363, 152] width 57 height 22
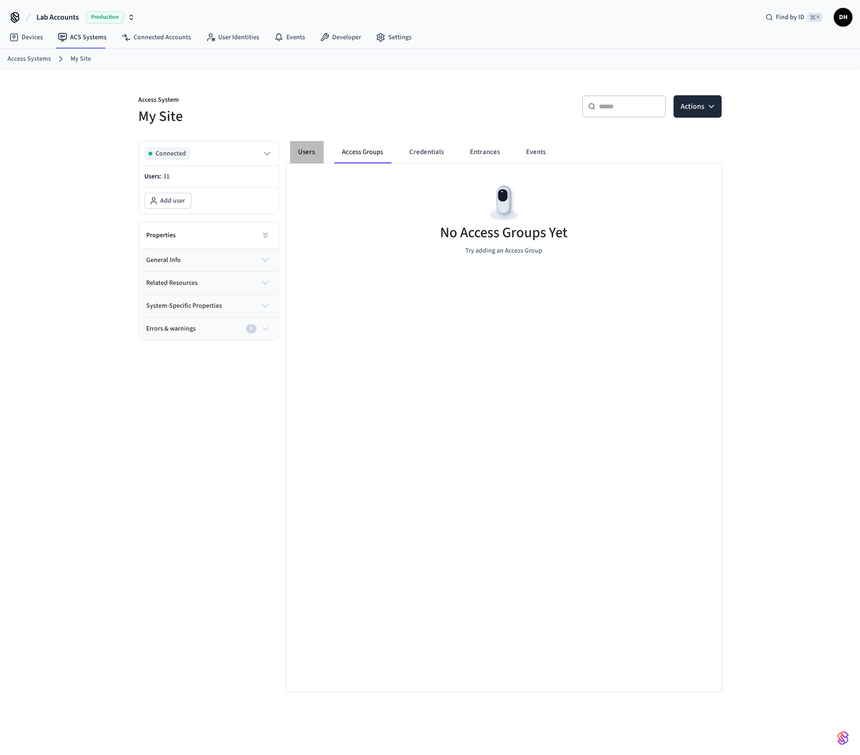
click at [311, 152] on button "Users" at bounding box center [307, 152] width 34 height 22
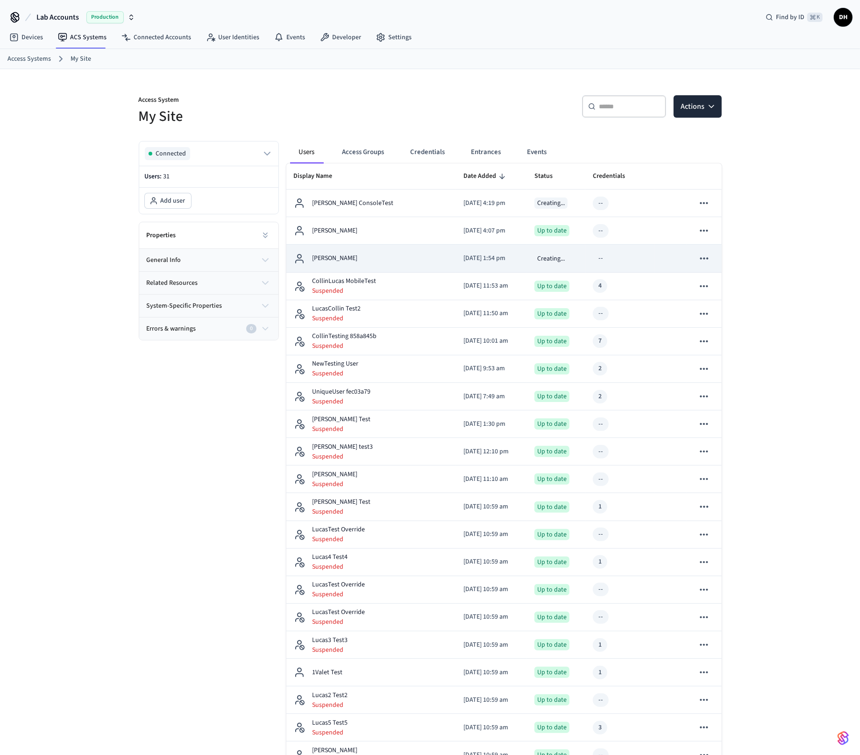
click at [358, 261] on div "[PERSON_NAME]" at bounding box center [371, 258] width 155 height 11
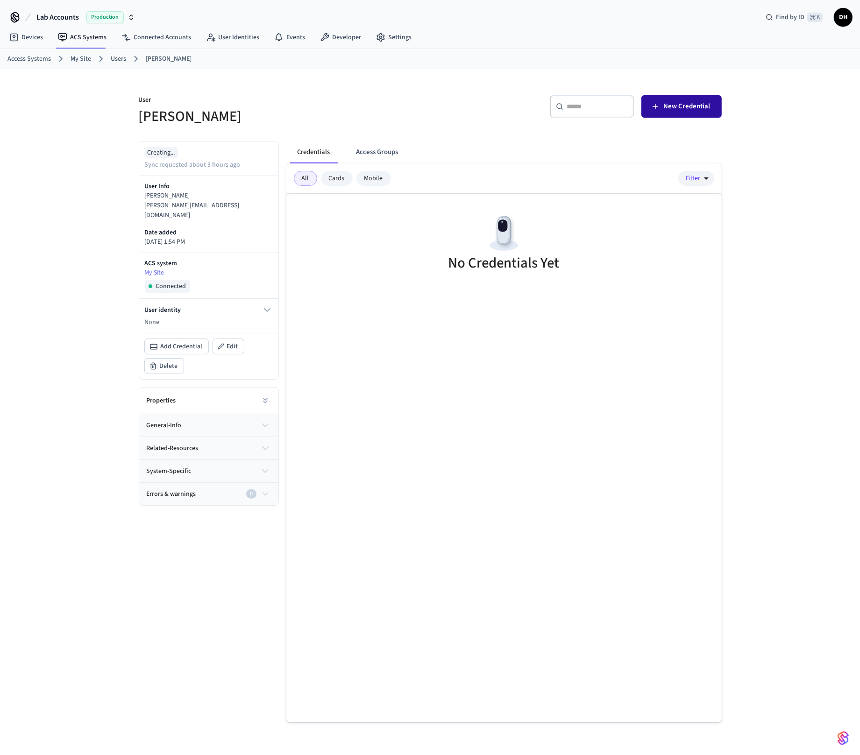
click at [668, 100] on span "New Credential" at bounding box center [686, 106] width 47 height 12
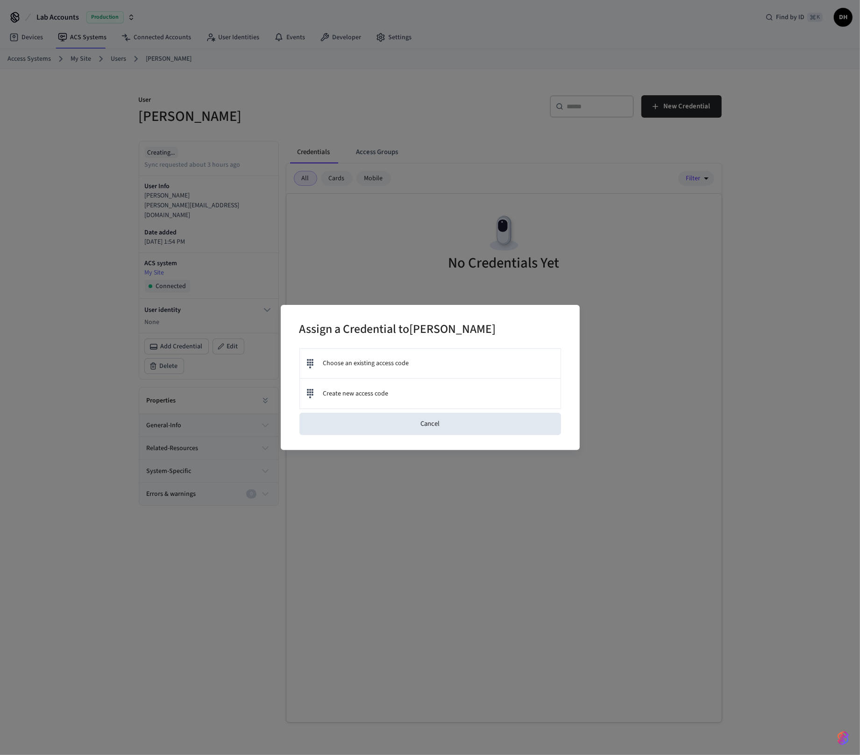
click at [384, 101] on div "Assign a Credential to Dawn Ho Choose an existing access code Create new access…" at bounding box center [430, 377] width 860 height 755
